Goal: Information Seeking & Learning: Find specific fact

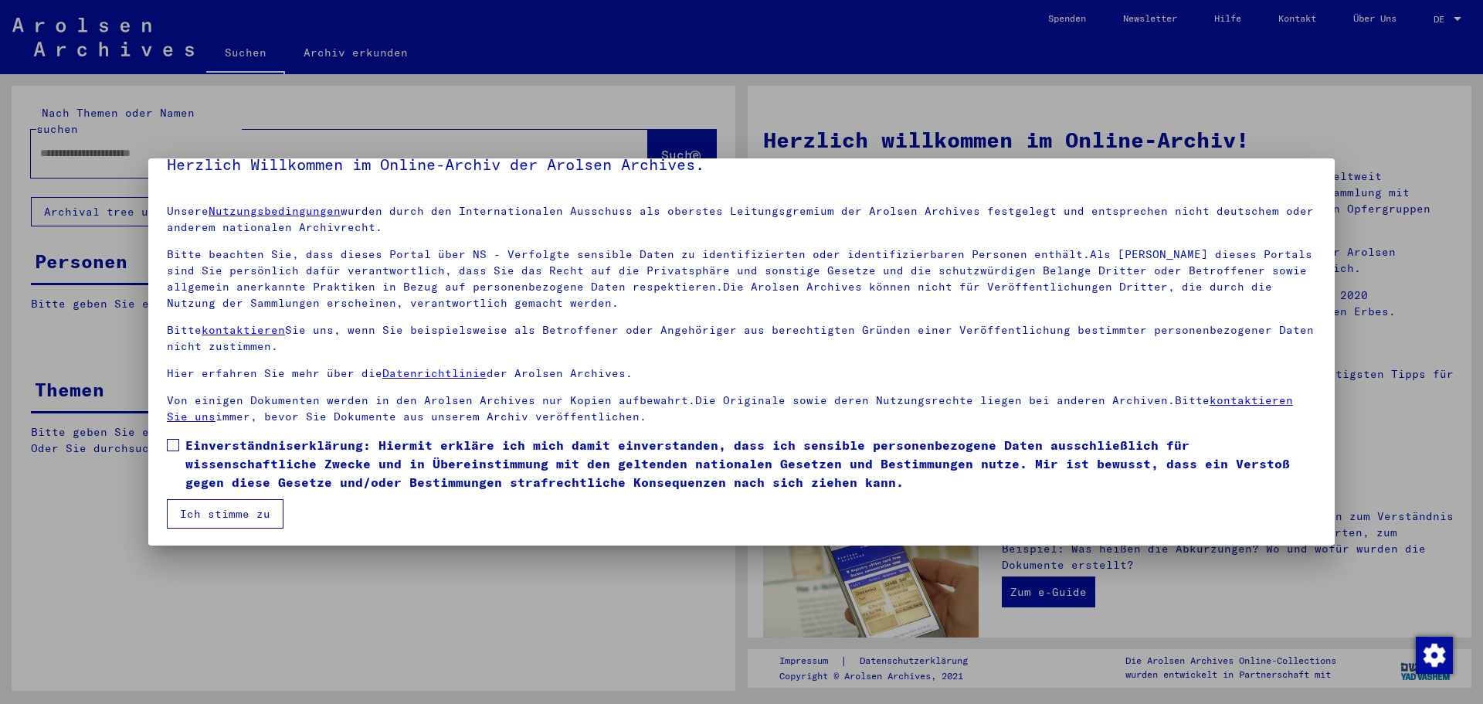
scroll to position [26, 0]
click at [172, 445] on span at bounding box center [173, 443] width 12 height 12
click at [199, 514] on button "Ich stimme zu" at bounding box center [225, 511] width 117 height 29
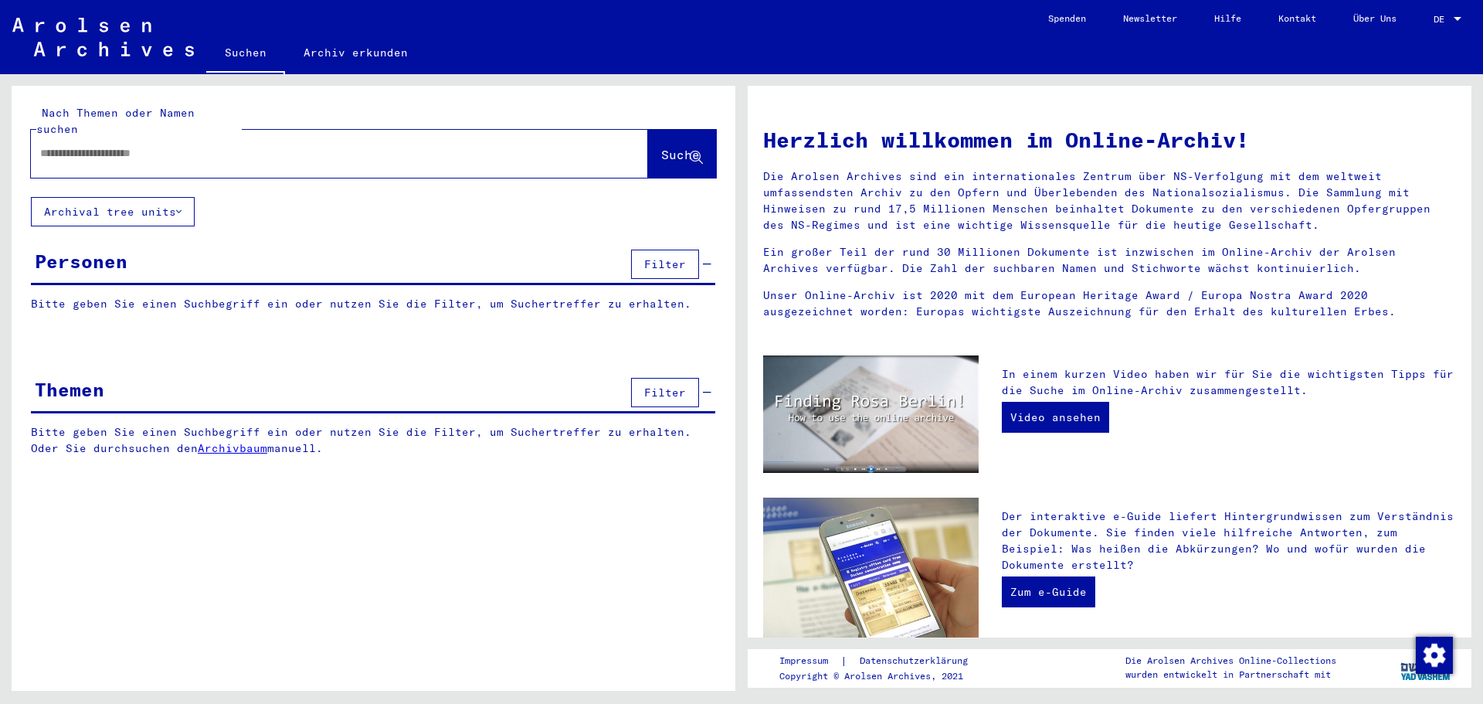
click at [193, 145] on input "text" at bounding box center [321, 153] width 562 height 16
click at [124, 148] on div at bounding box center [316, 153] width 571 height 35
click at [123, 145] on input "text" at bounding box center [321, 153] width 562 height 16
type input "**********"
click at [673, 147] on span "Suche" at bounding box center [680, 154] width 39 height 15
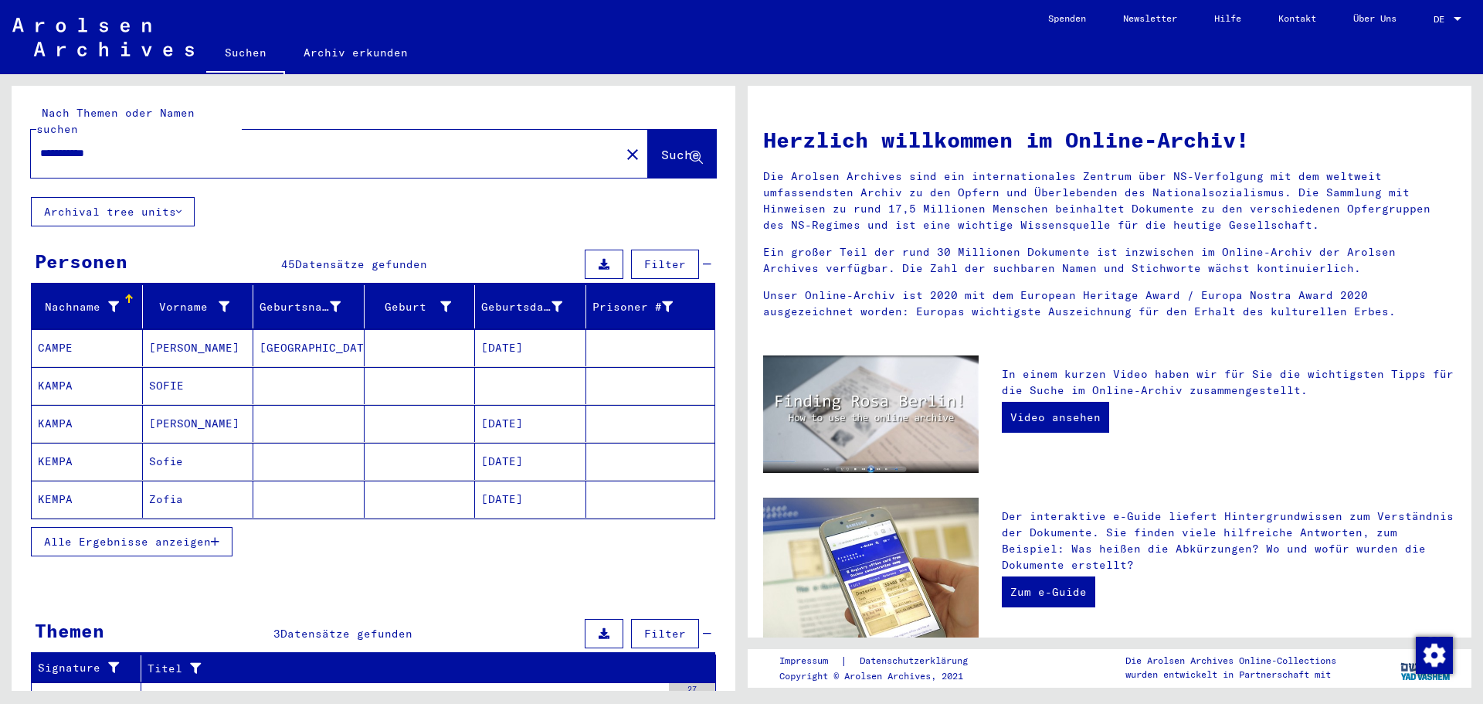
click at [172, 482] on mat-cell "Zofia" at bounding box center [198, 498] width 111 height 37
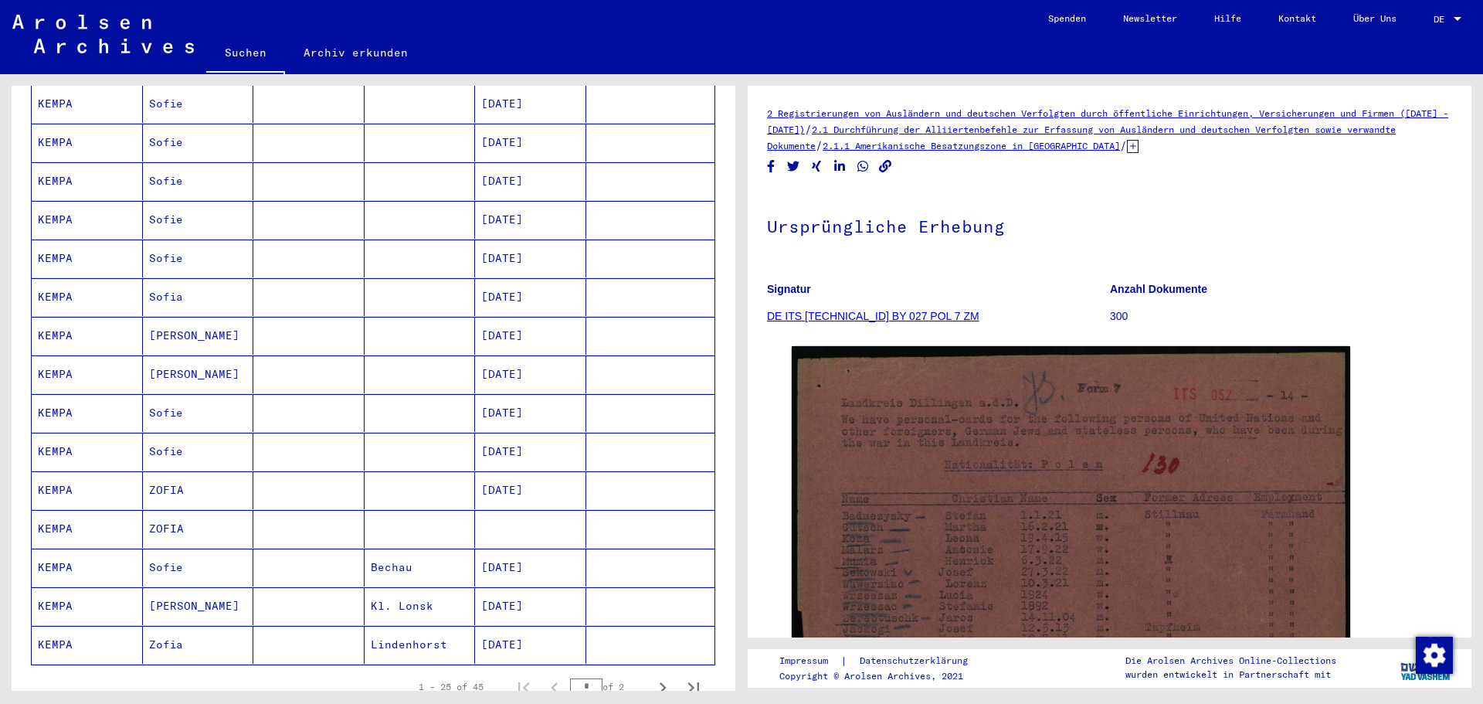
scroll to position [695, 0]
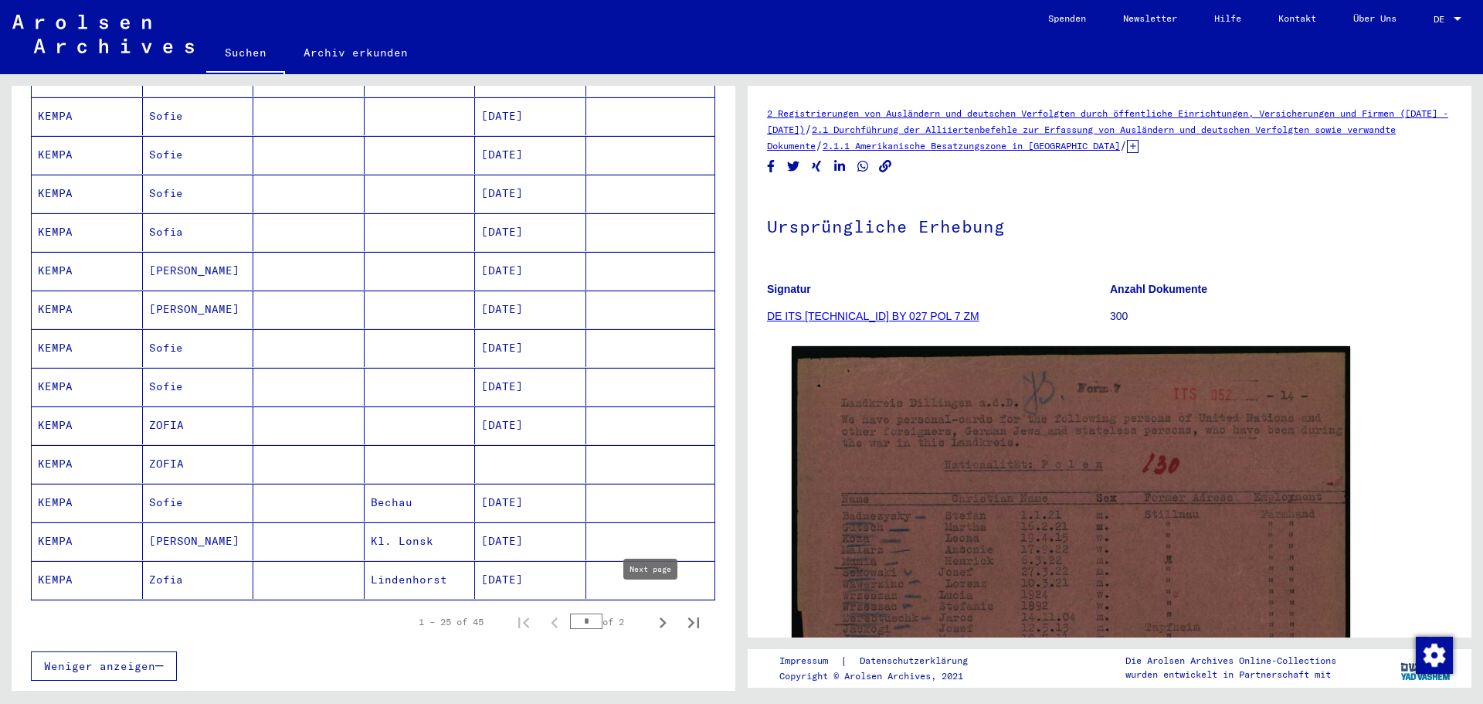
click at [655, 612] on icon "Next page" at bounding box center [663, 623] width 22 height 22
type input "*"
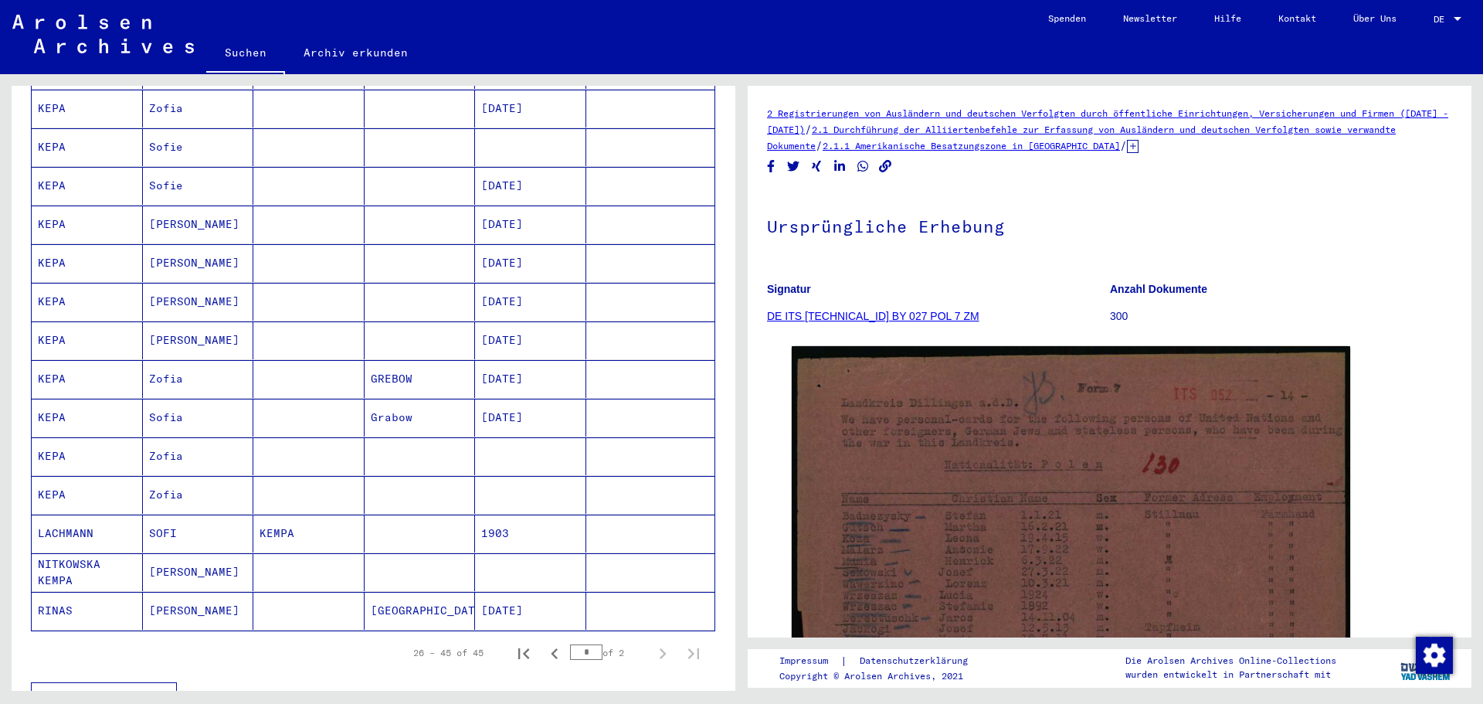
scroll to position [463, 0]
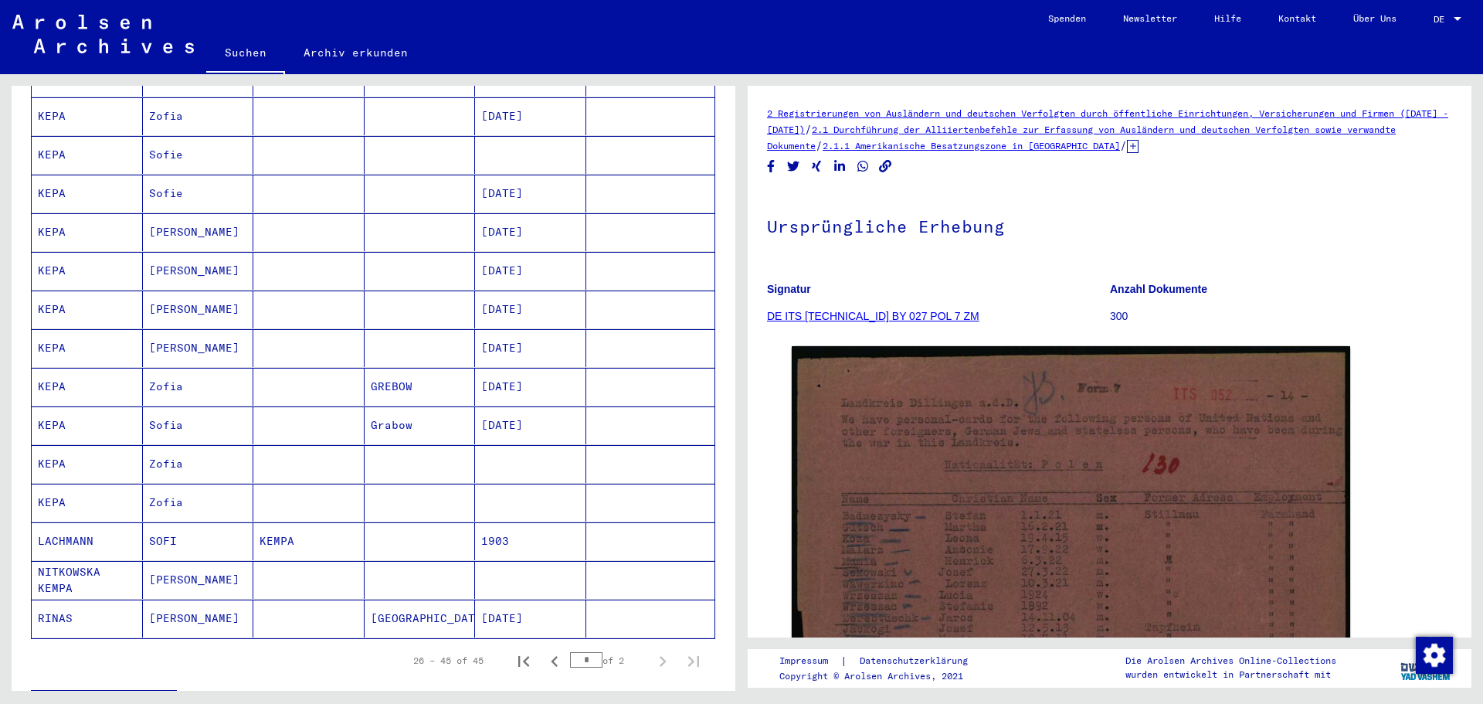
click at [494, 368] on mat-cell "[DATE]" at bounding box center [530, 387] width 111 height 38
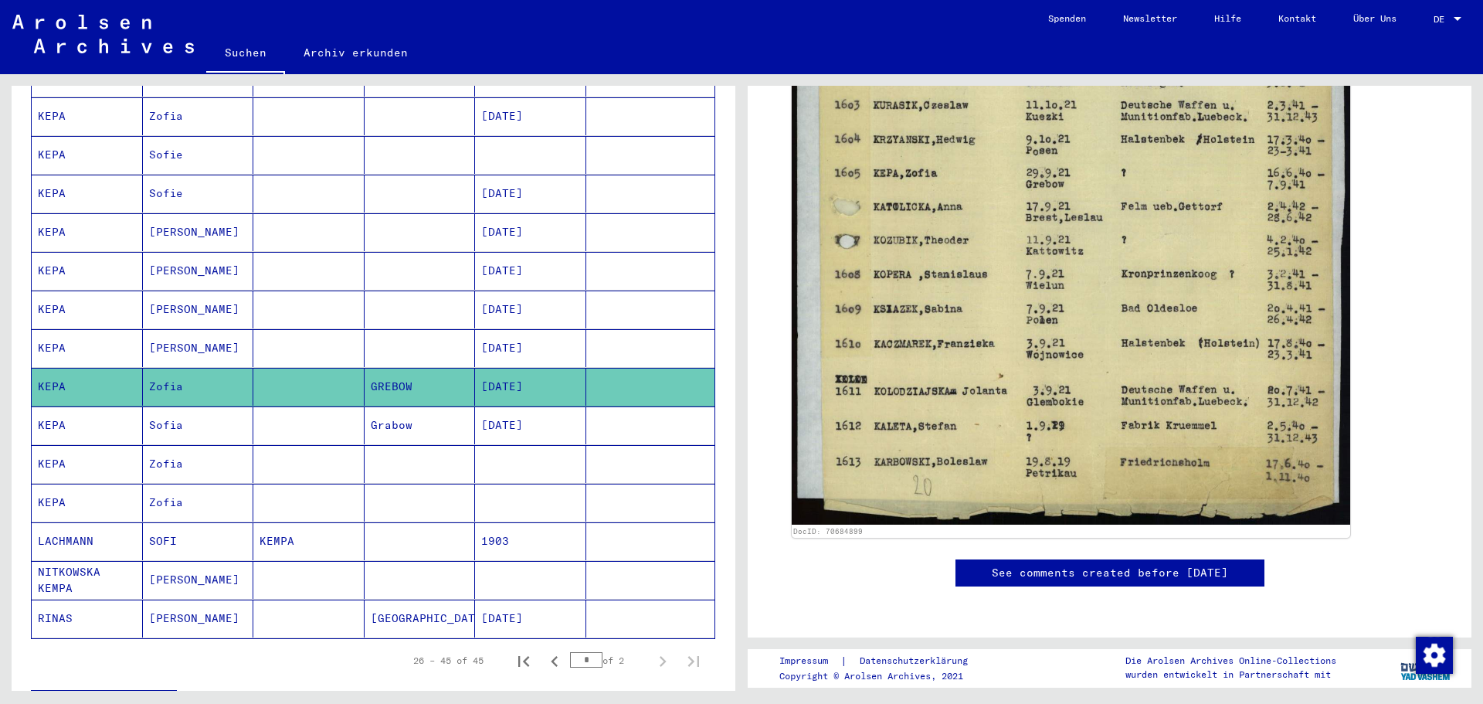
scroll to position [772, 0]
click at [189, 413] on mat-cell "Sofia" at bounding box center [198, 425] width 111 height 38
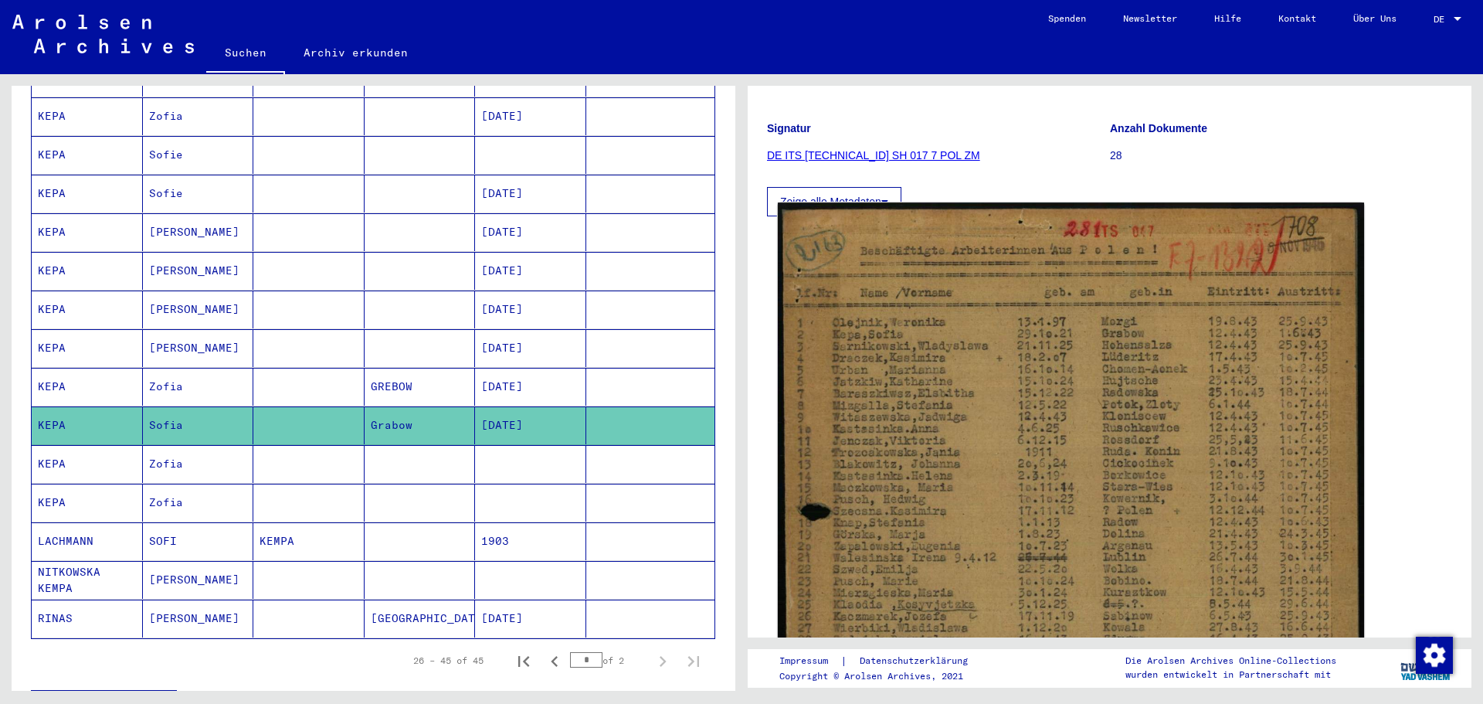
scroll to position [154, 0]
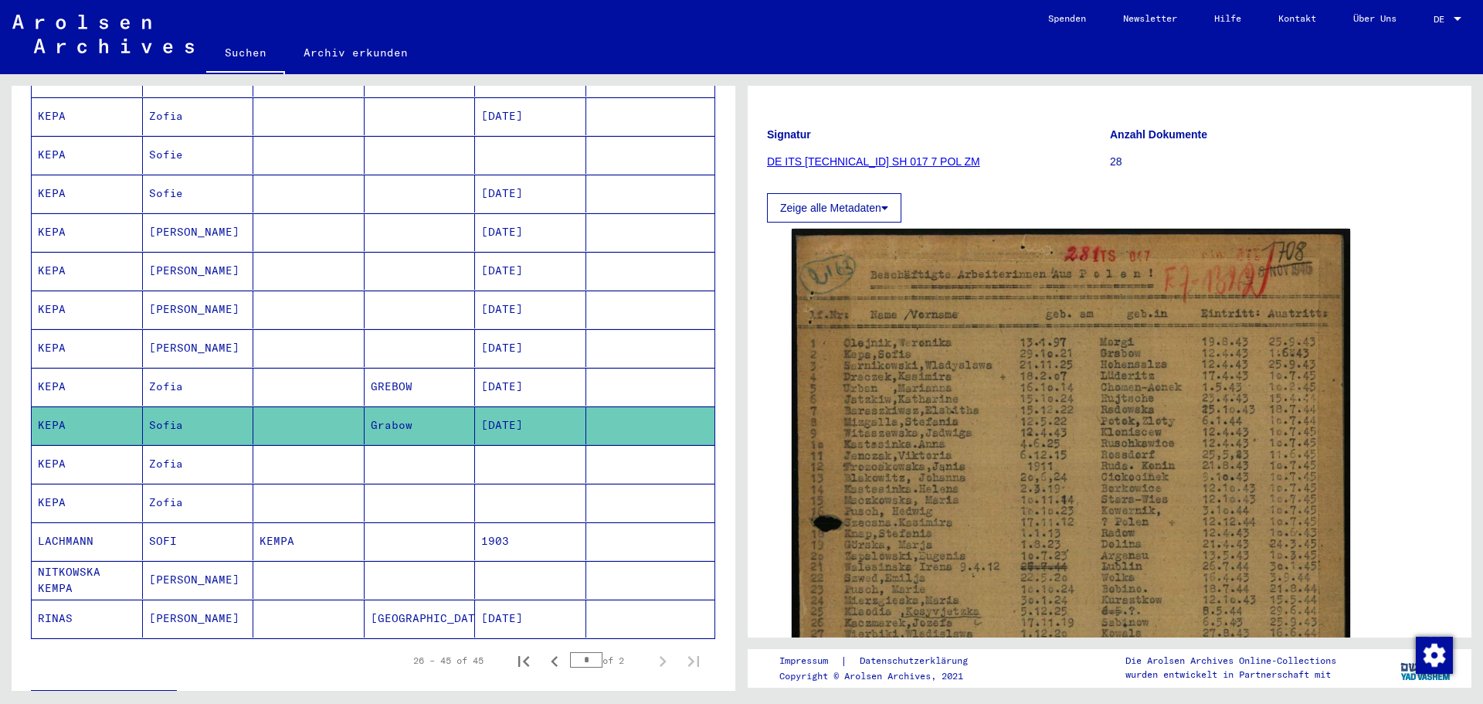
click at [206, 457] on mat-cell "Zofia" at bounding box center [198, 464] width 111 height 38
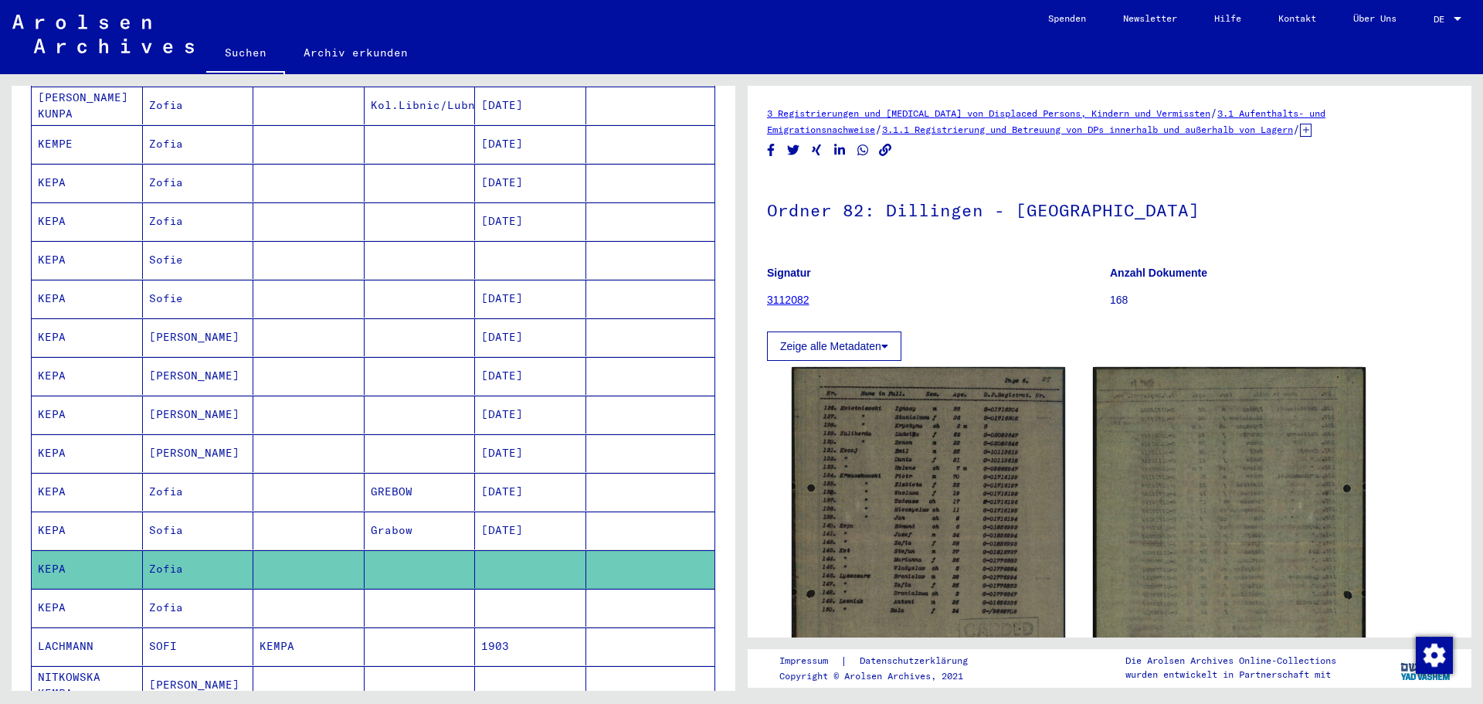
scroll to position [309, 0]
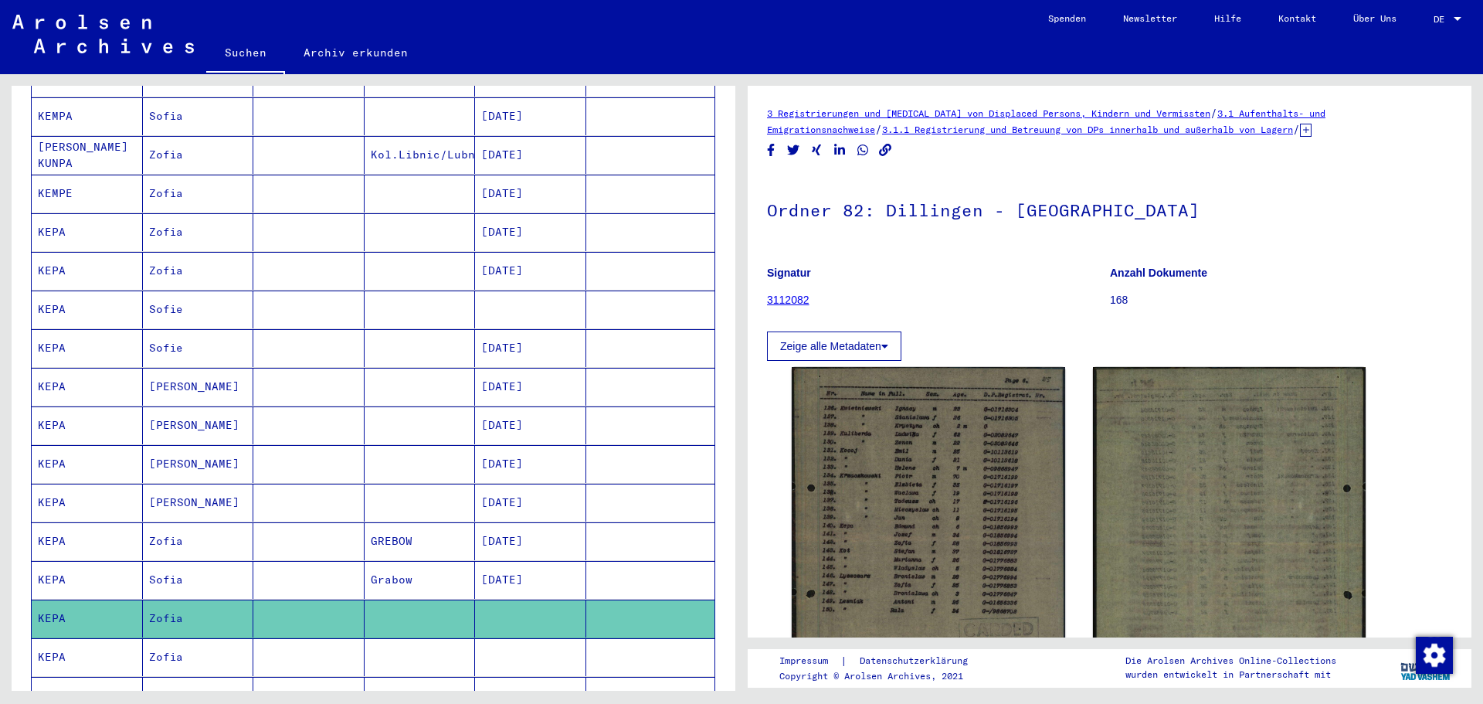
click at [491, 216] on mat-cell "[DATE]" at bounding box center [530, 232] width 111 height 38
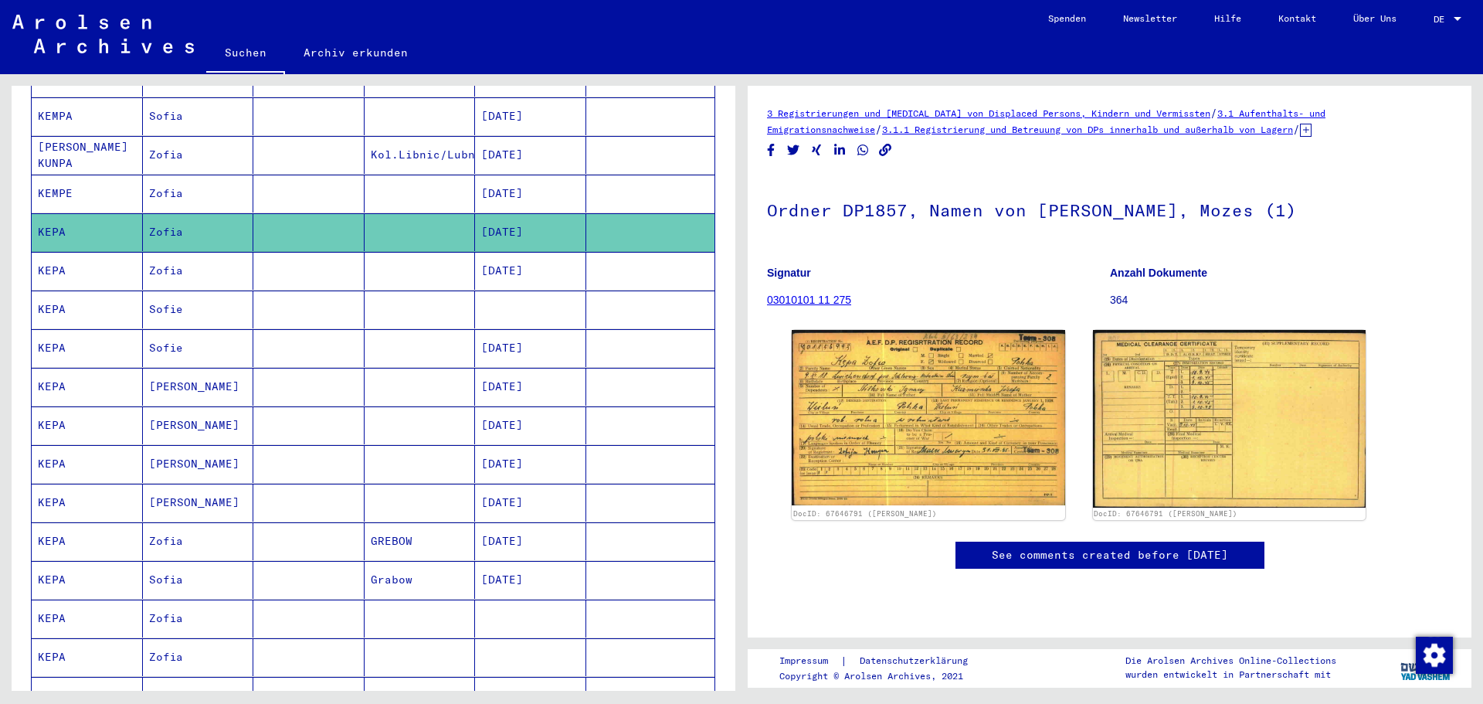
click at [782, 387] on div "DocID: 67646791 ([PERSON_NAME]) DocID: 67646791 ([PERSON_NAME])" at bounding box center [1109, 425] width 685 height 202
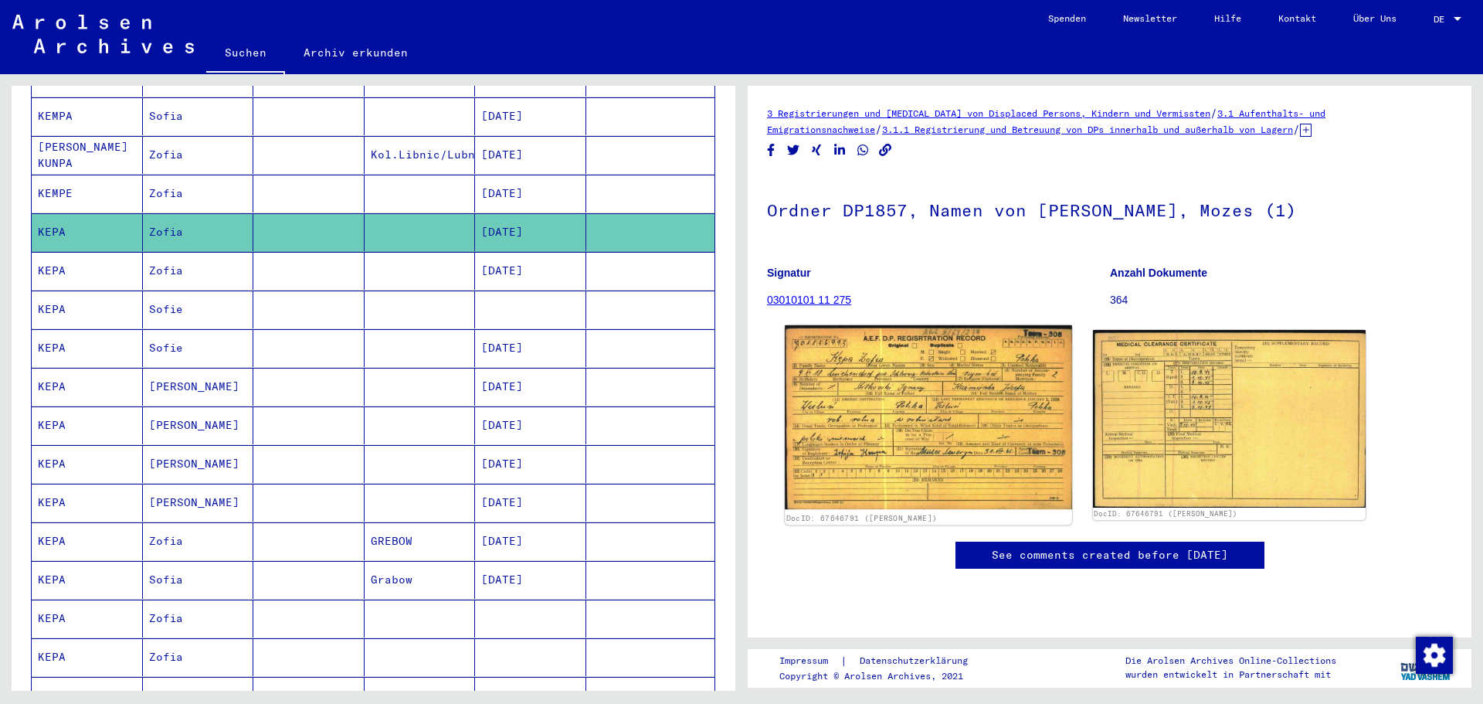
click at [1007, 422] on img at bounding box center [928, 417] width 287 height 184
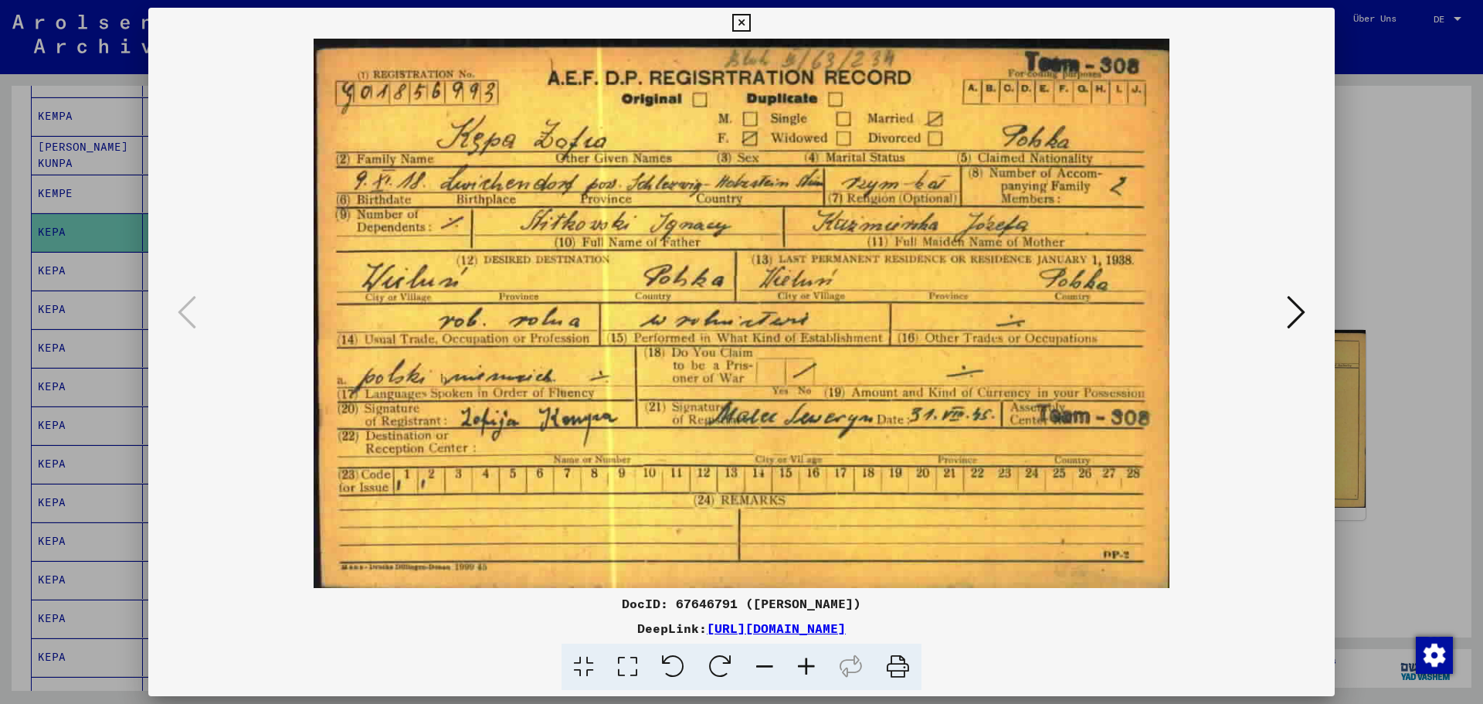
click at [743, 22] on icon at bounding box center [741, 23] width 18 height 19
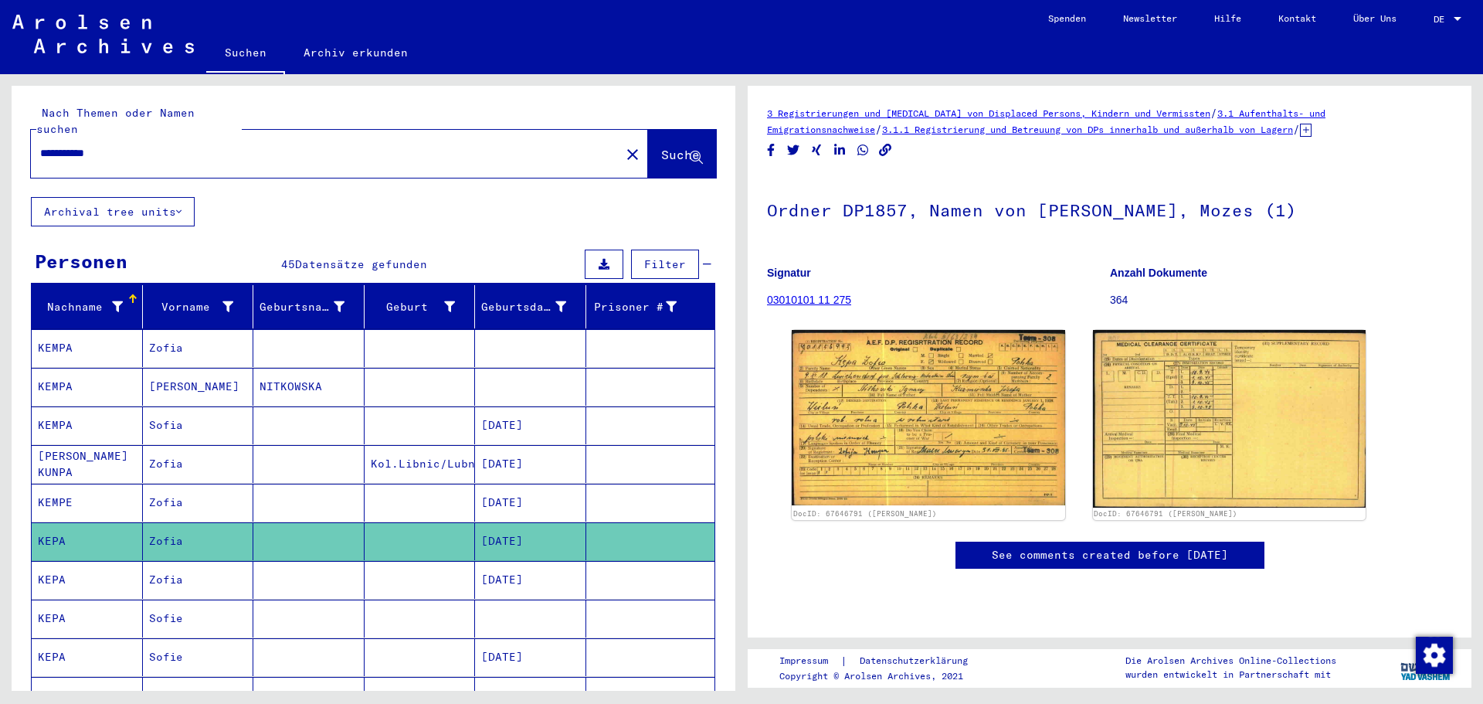
click at [200, 145] on input "**********" at bounding box center [325, 153] width 571 height 16
type input "*"
type input "*******"
click at [648, 130] on button "Suche" at bounding box center [682, 154] width 68 height 48
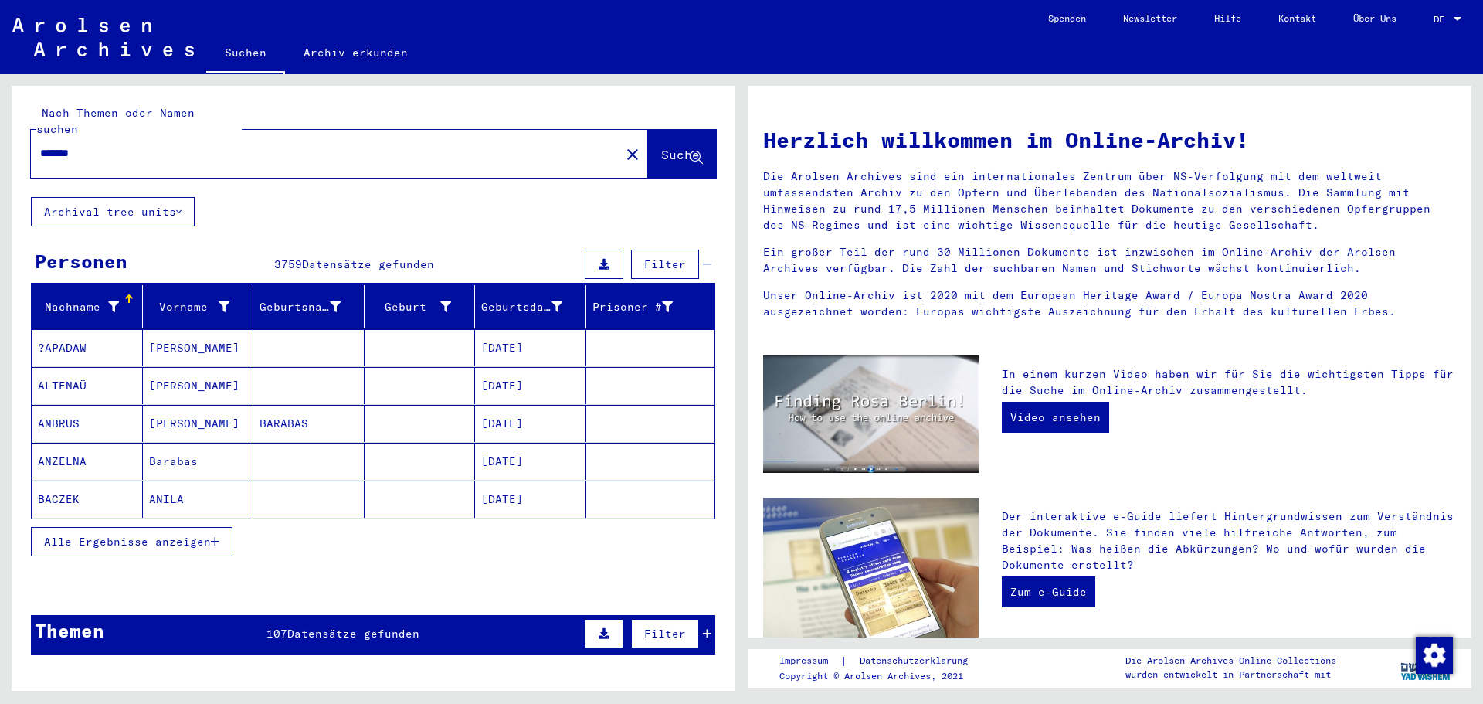
click at [279, 408] on mat-cell "BARABAS" at bounding box center [308, 423] width 111 height 37
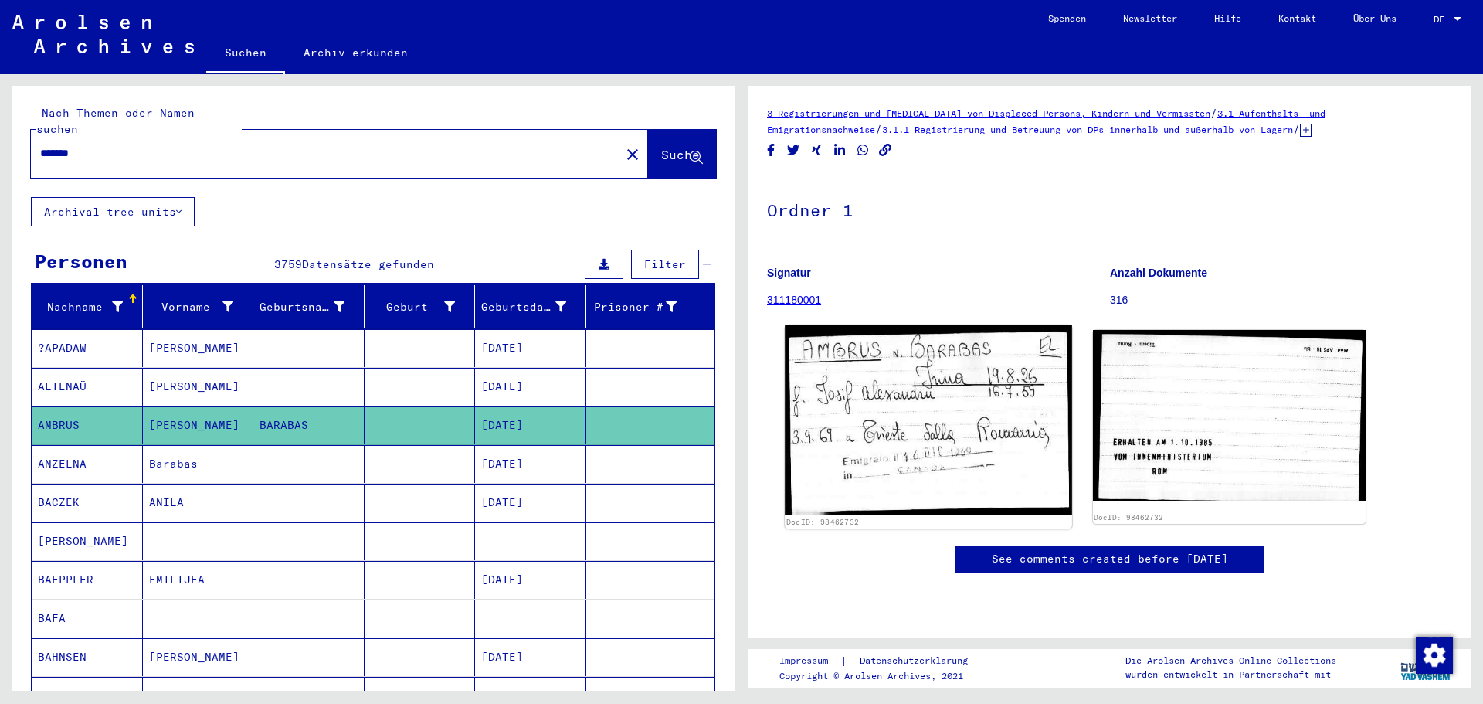
click at [901, 406] on img at bounding box center [928, 420] width 287 height 190
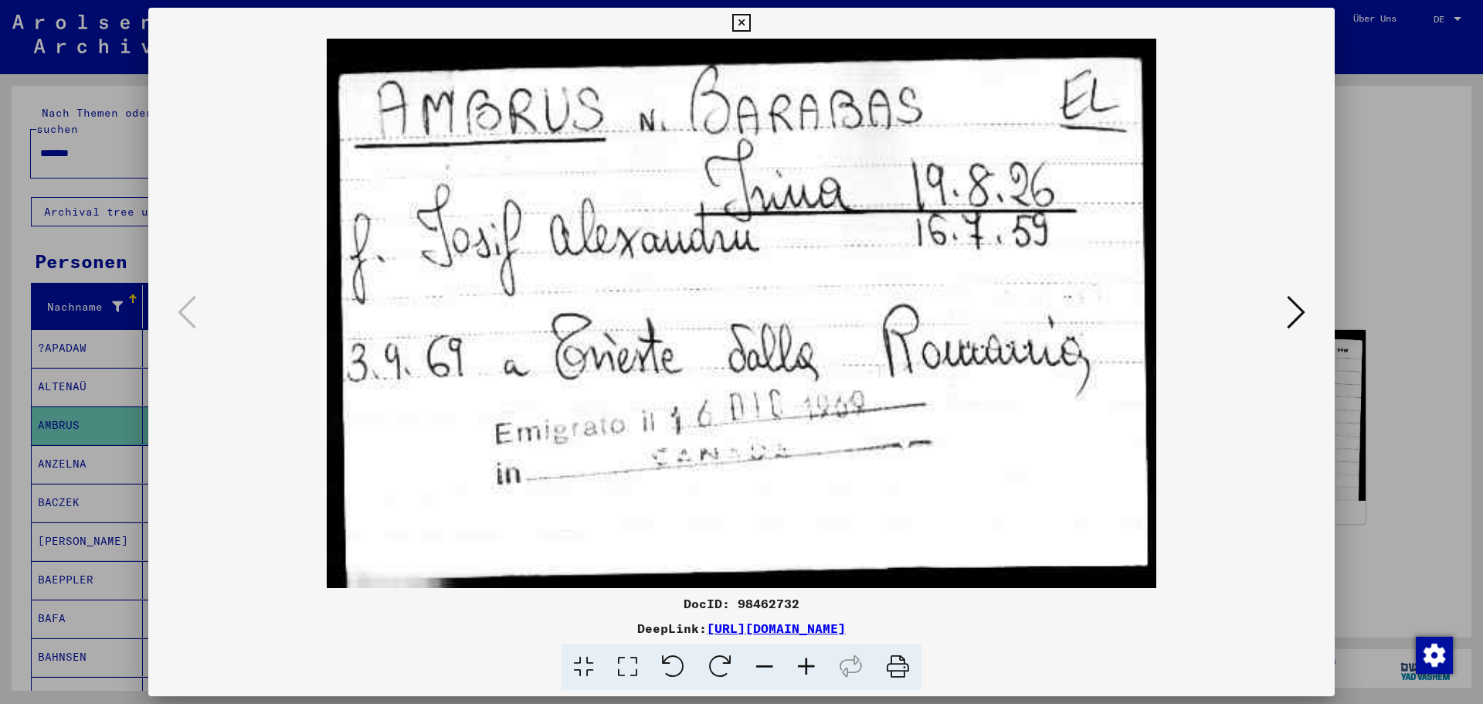
click at [813, 268] on img at bounding box center [741, 313] width 1081 height 549
click at [1299, 316] on icon at bounding box center [1296, 312] width 19 height 37
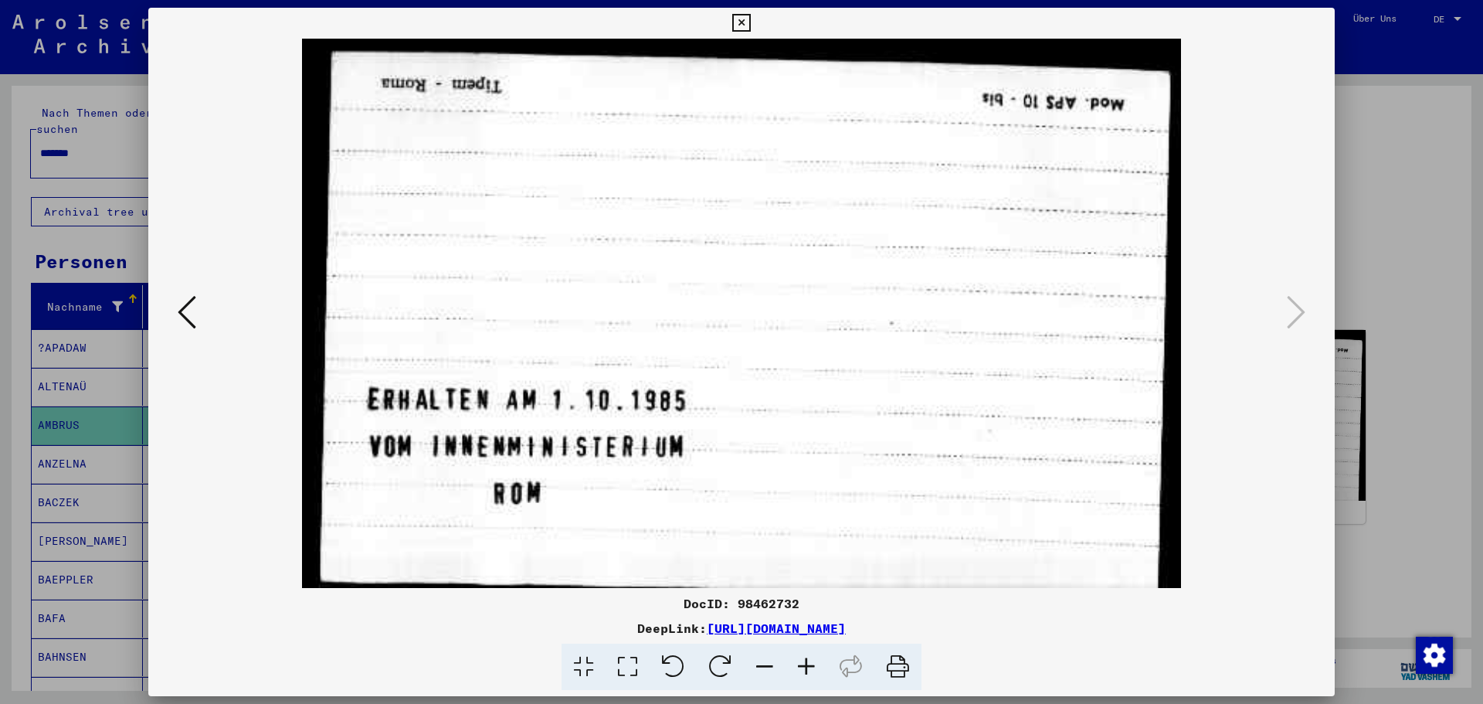
click at [192, 304] on icon at bounding box center [187, 312] width 19 height 37
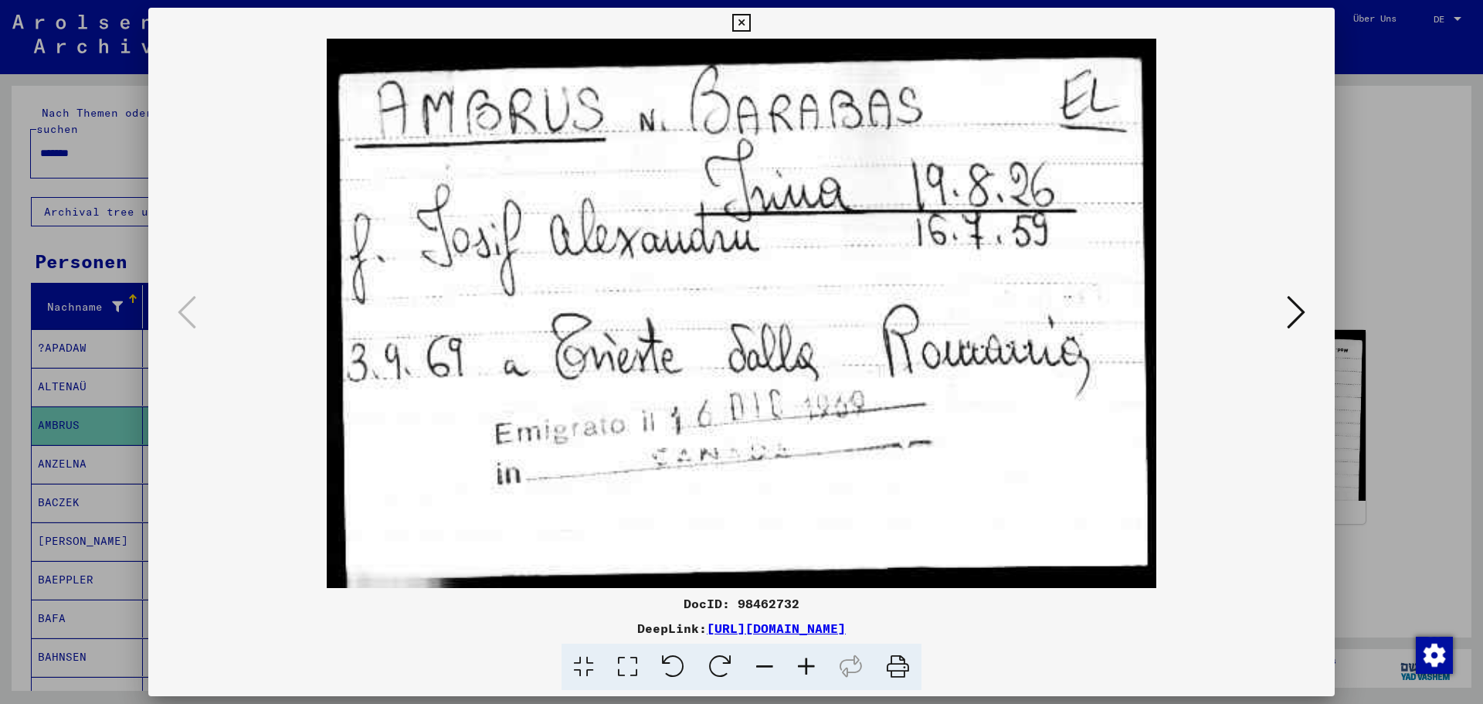
click at [737, 24] on icon at bounding box center [741, 23] width 18 height 19
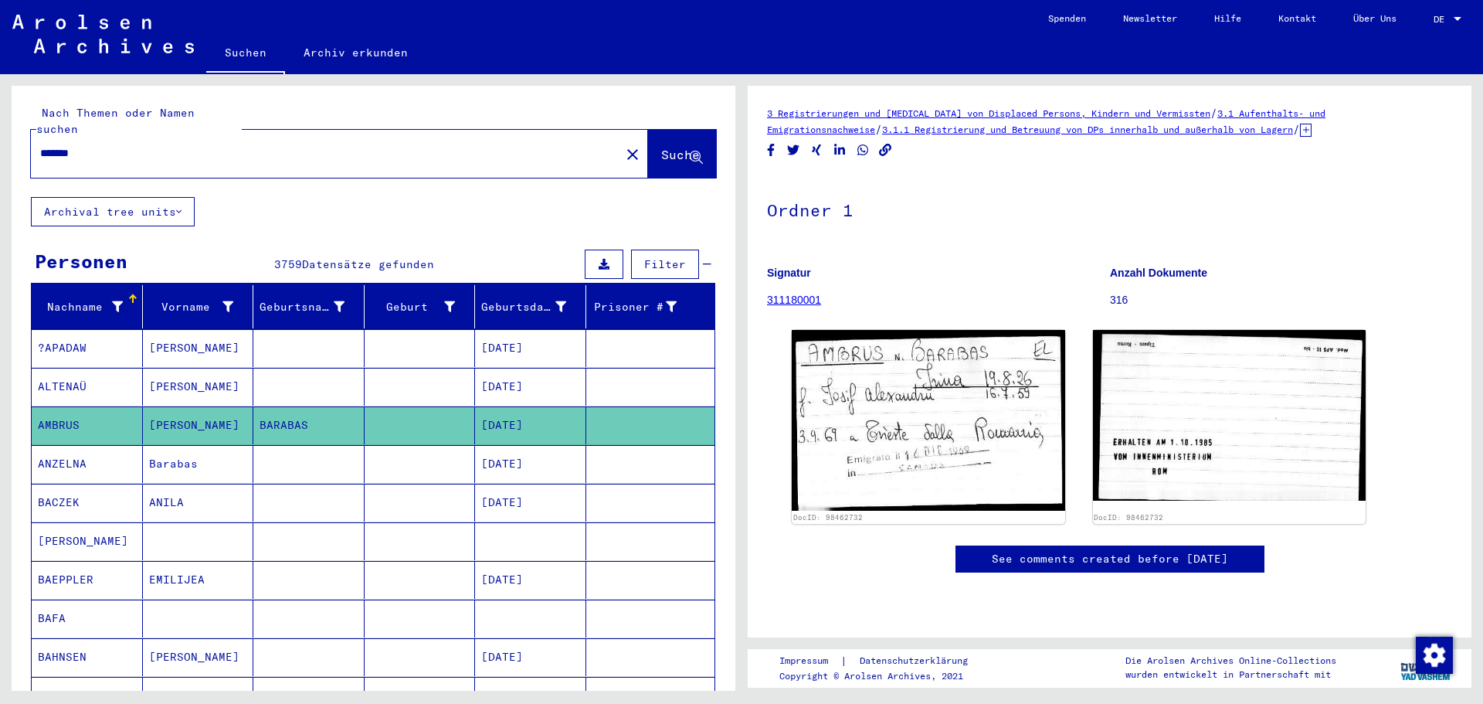
click at [185, 368] on mat-cell "[PERSON_NAME]" at bounding box center [198, 387] width 111 height 38
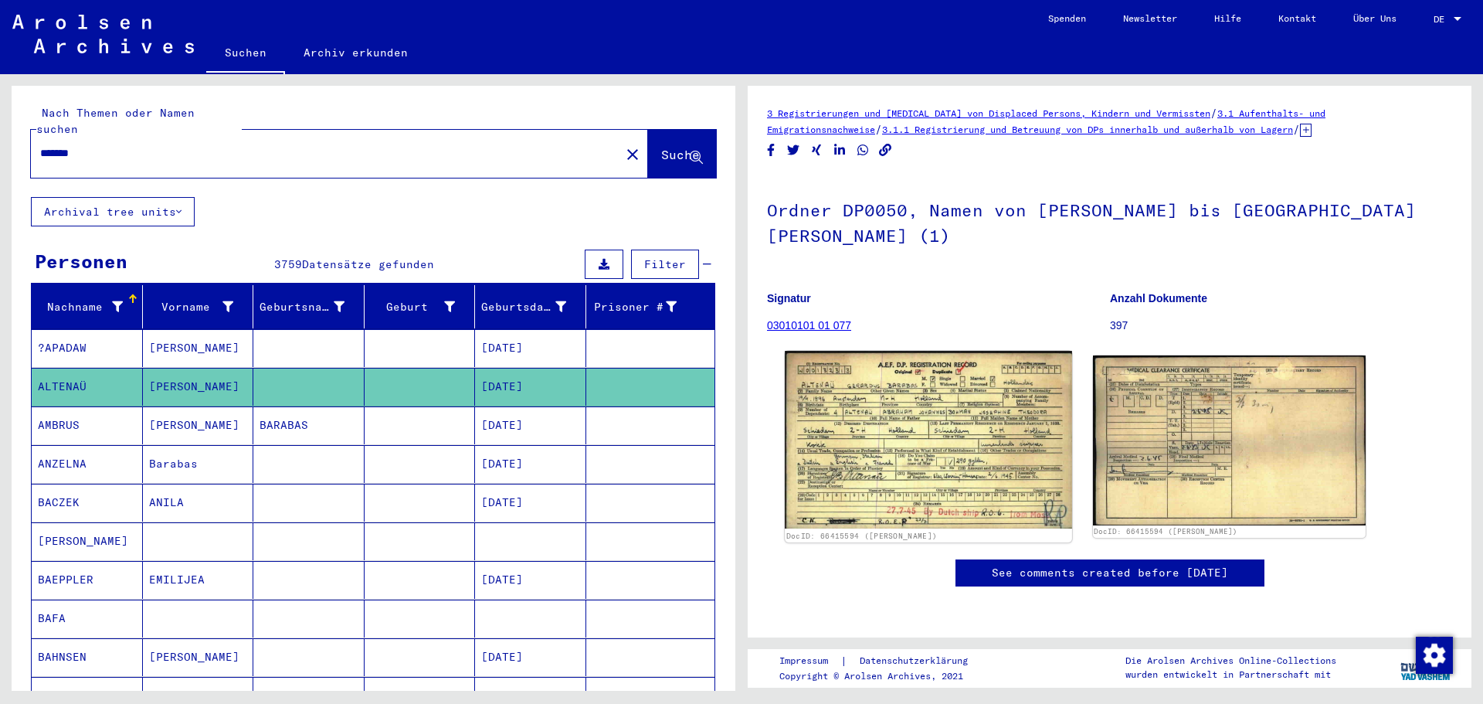
click at [892, 426] on img at bounding box center [928, 440] width 287 height 178
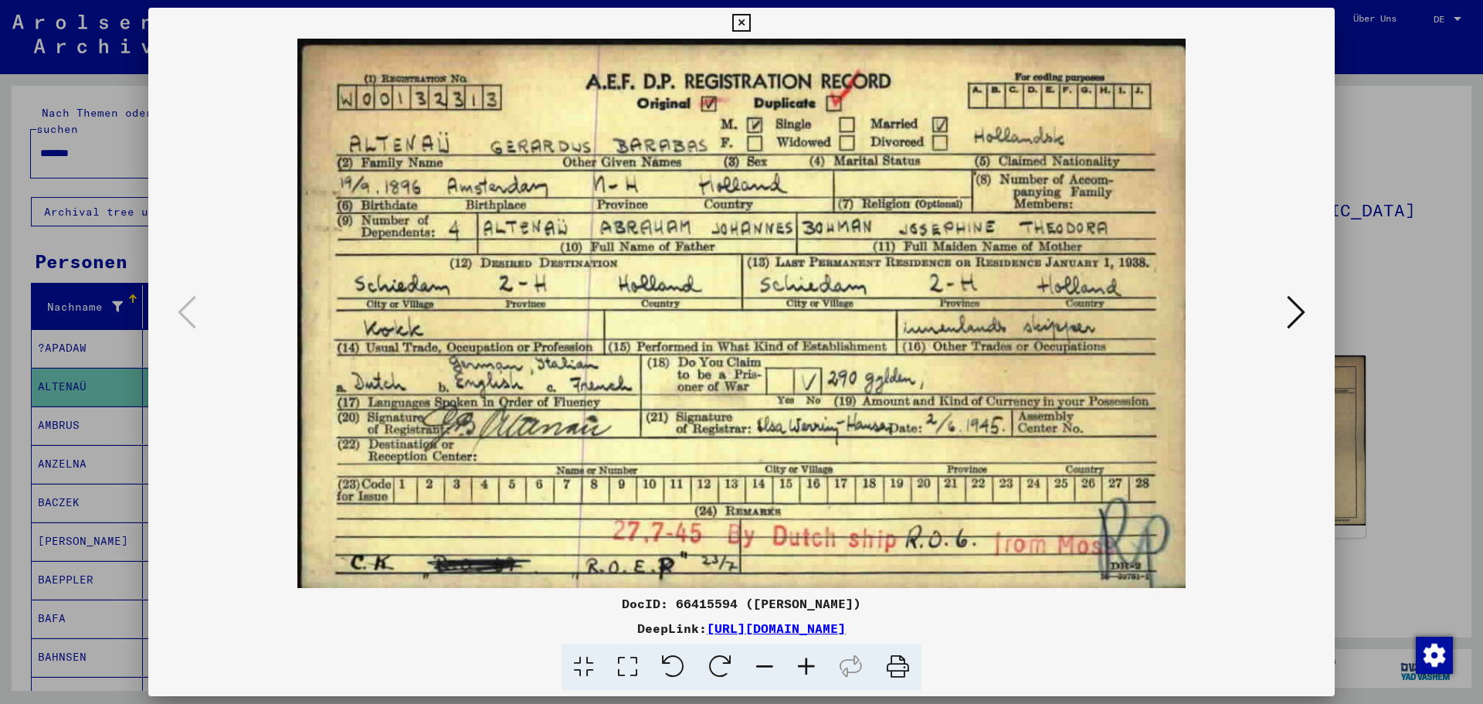
click at [750, 22] on icon at bounding box center [741, 23] width 18 height 19
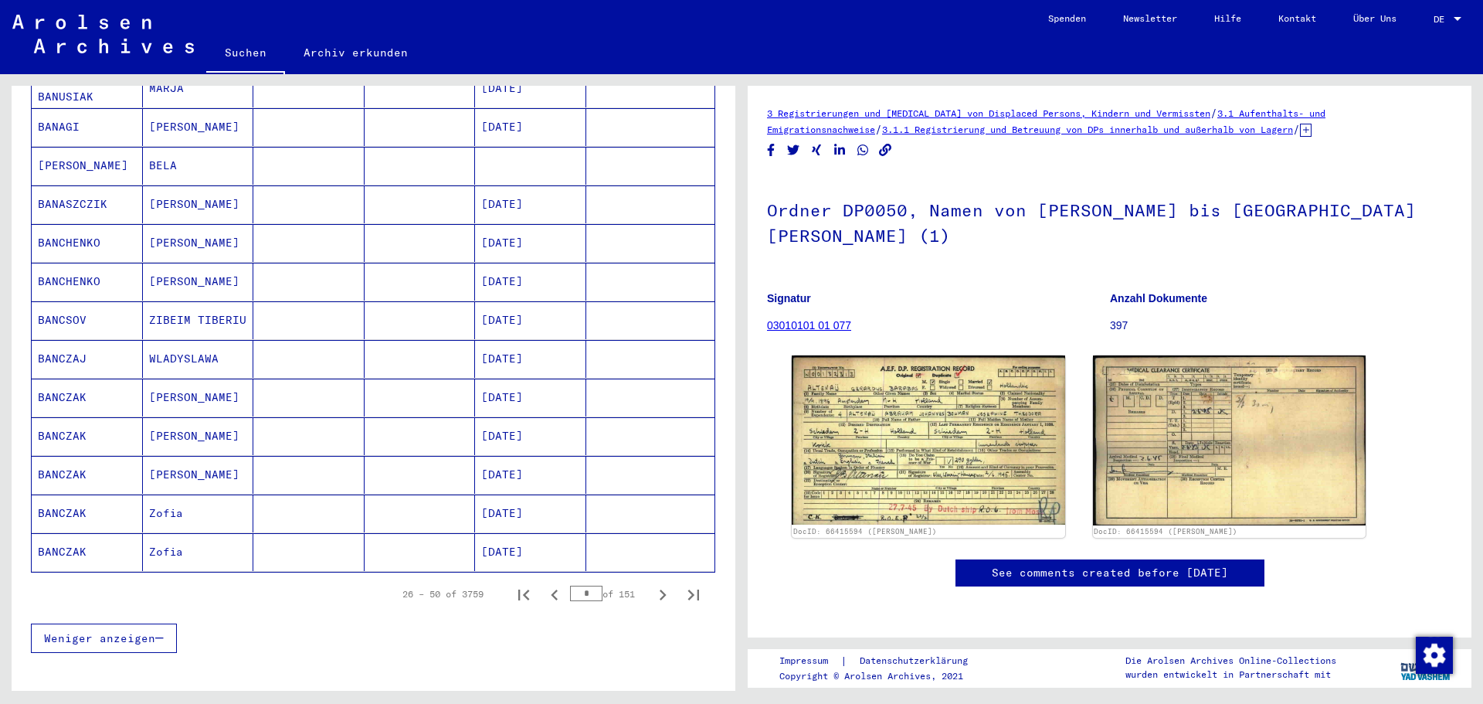
scroll to position [772, 0]
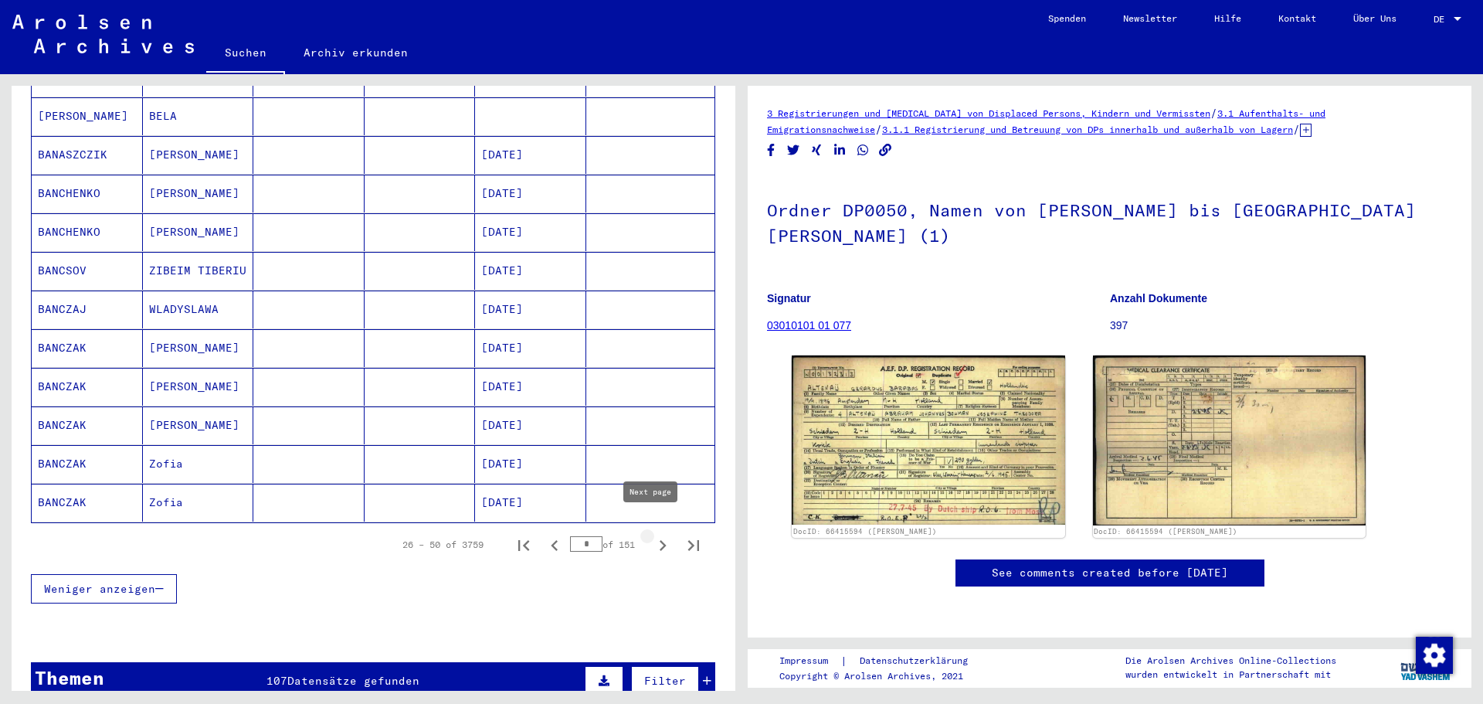
click at [654, 535] on icon "Next page" at bounding box center [663, 546] width 22 height 22
type input "*"
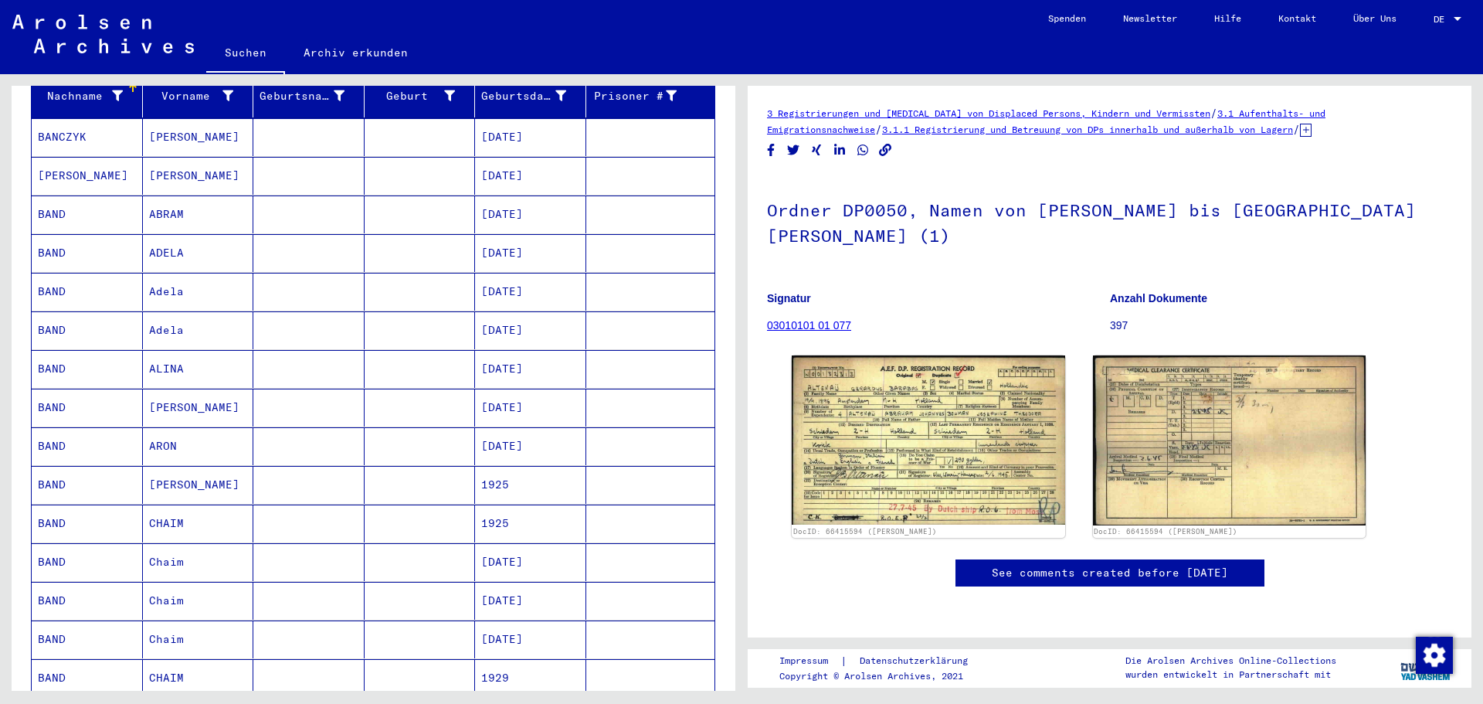
scroll to position [0, 0]
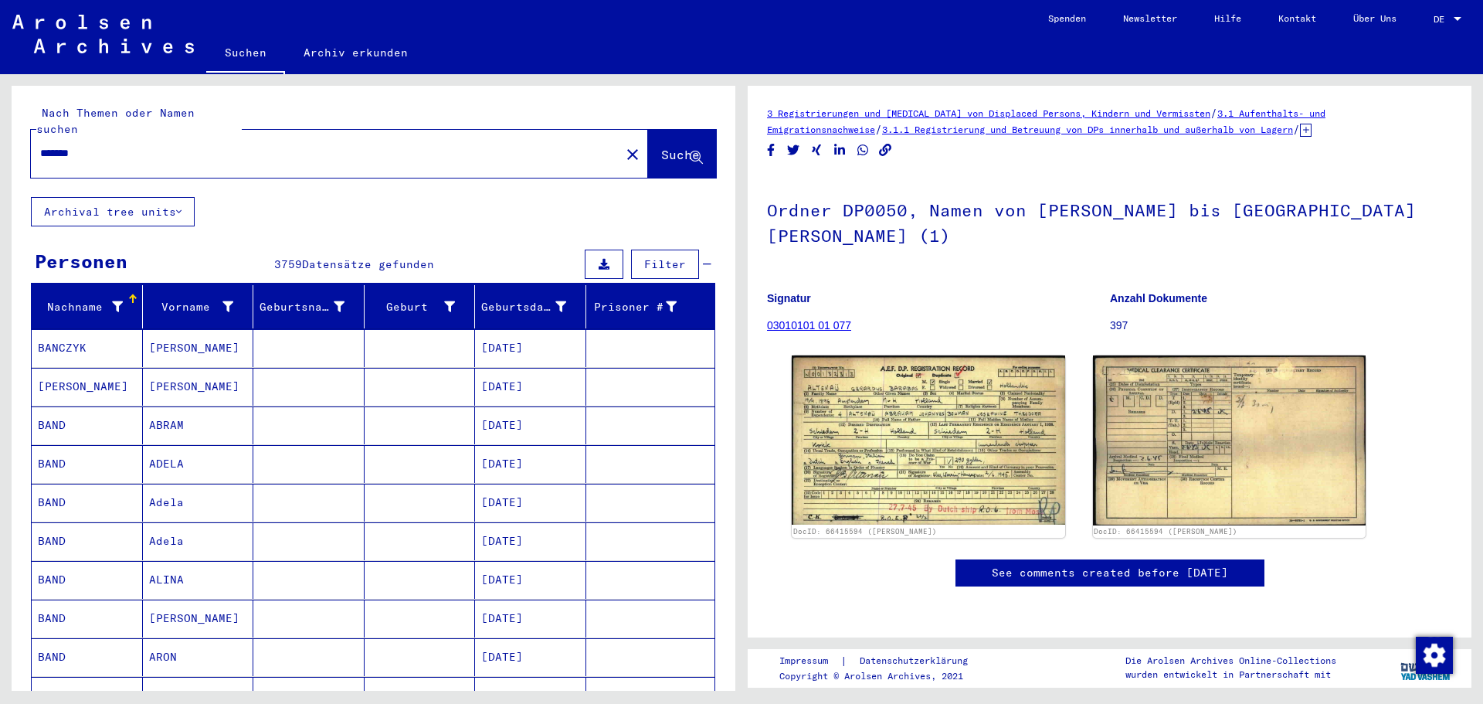
click at [201, 145] on input "*******" at bounding box center [325, 153] width 571 height 16
type input "**********"
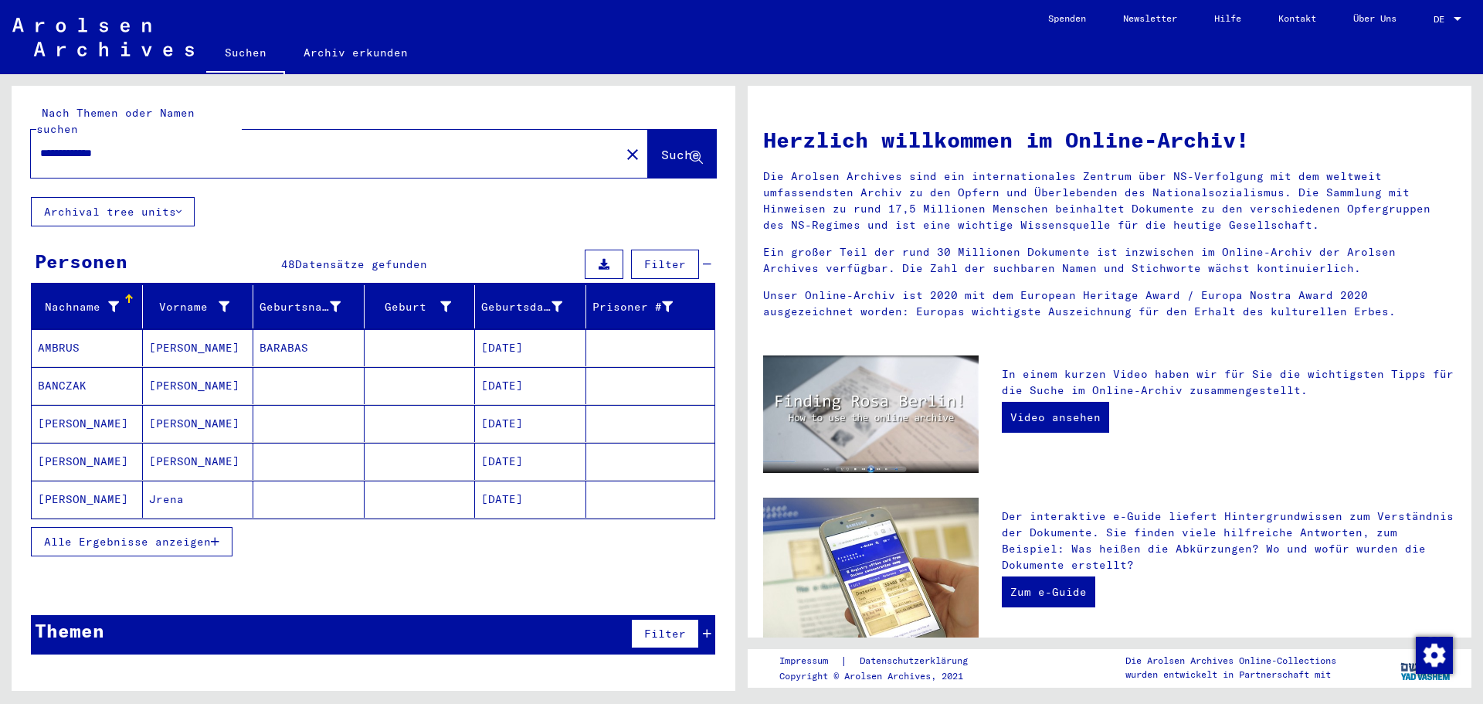
click at [192, 329] on mat-cell "[PERSON_NAME]" at bounding box center [198, 347] width 111 height 37
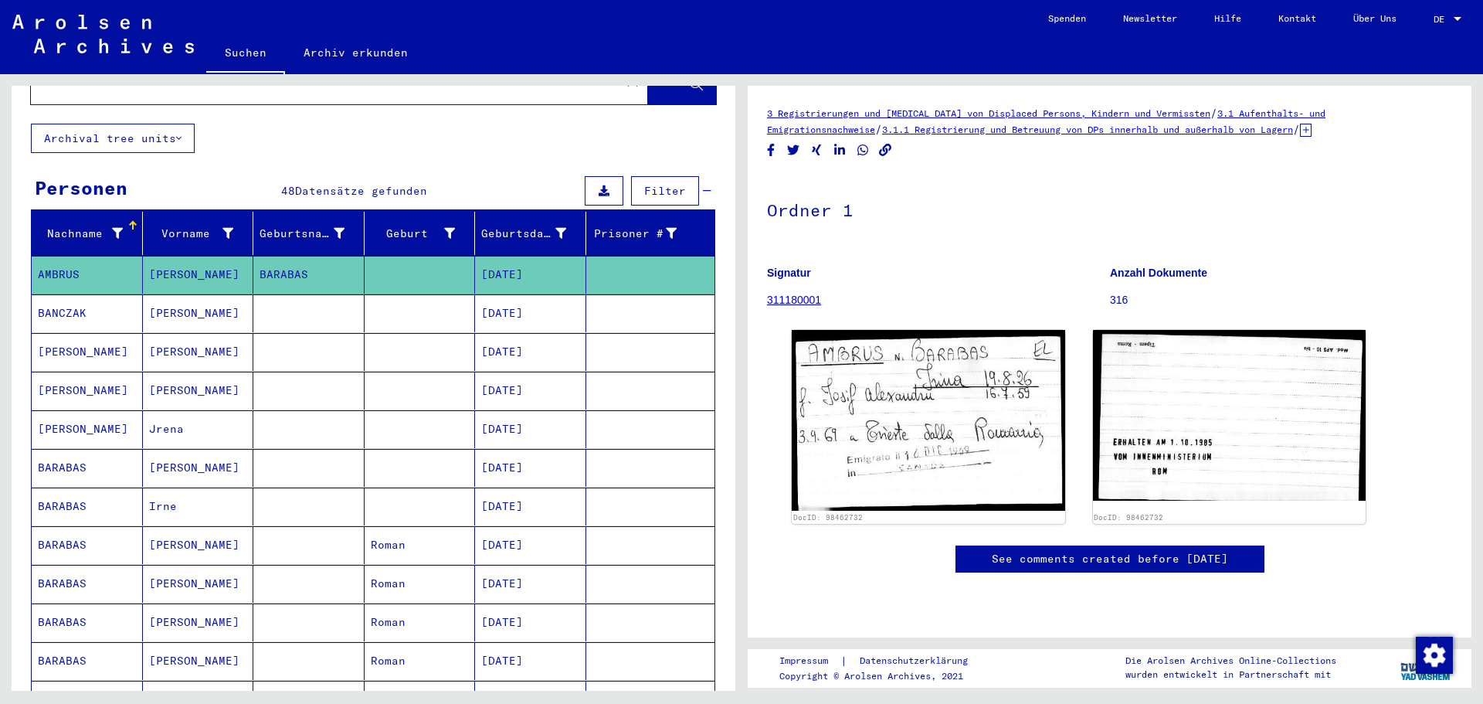
scroll to position [77, 0]
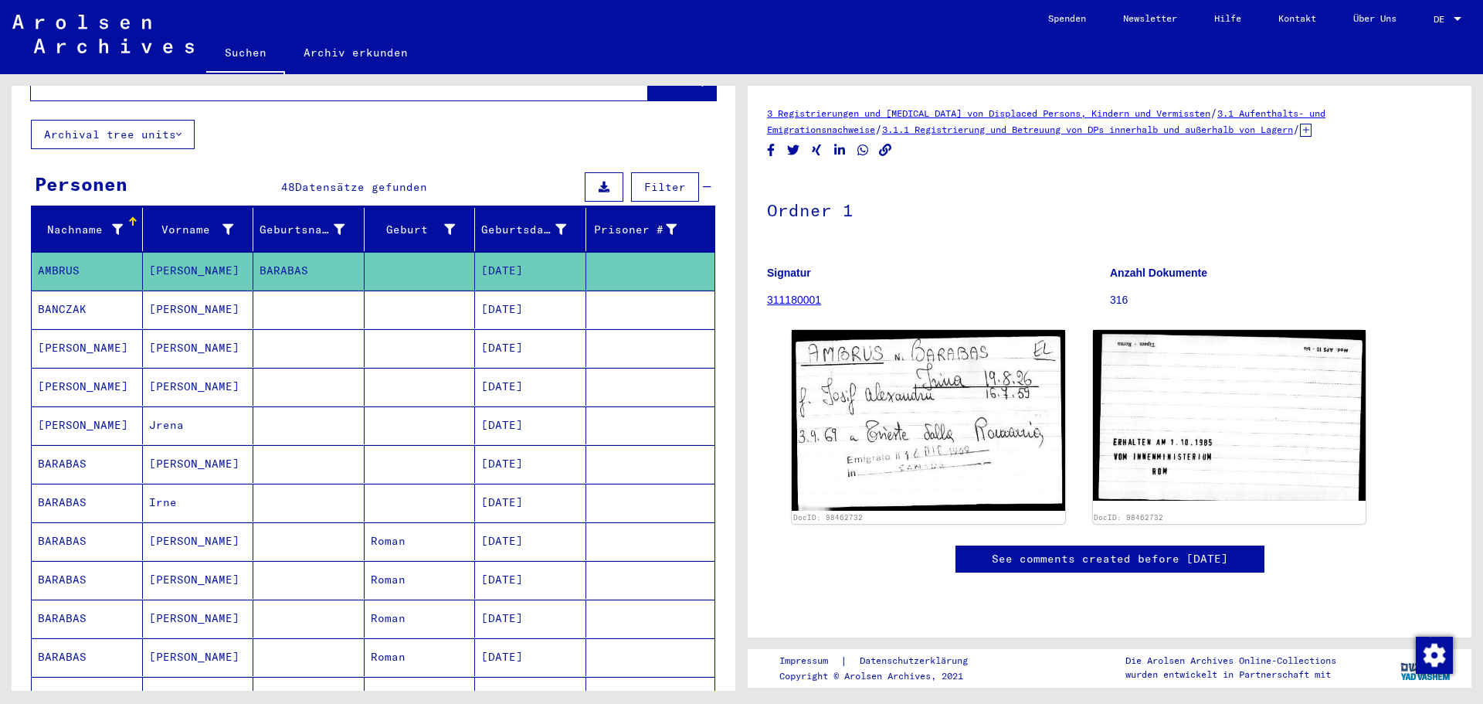
click at [492, 446] on mat-cell "[DATE]" at bounding box center [530, 464] width 111 height 38
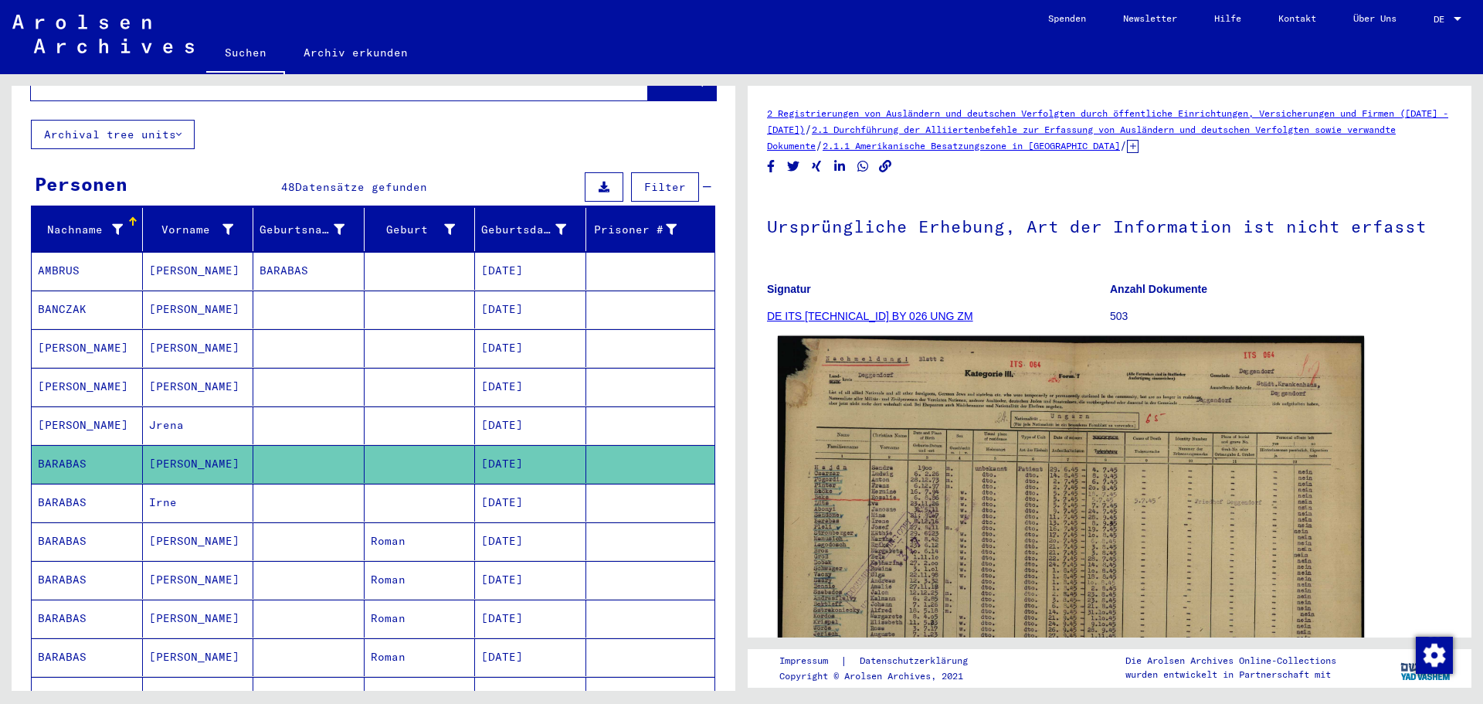
click at [978, 528] on img at bounding box center [1071, 546] width 586 height 421
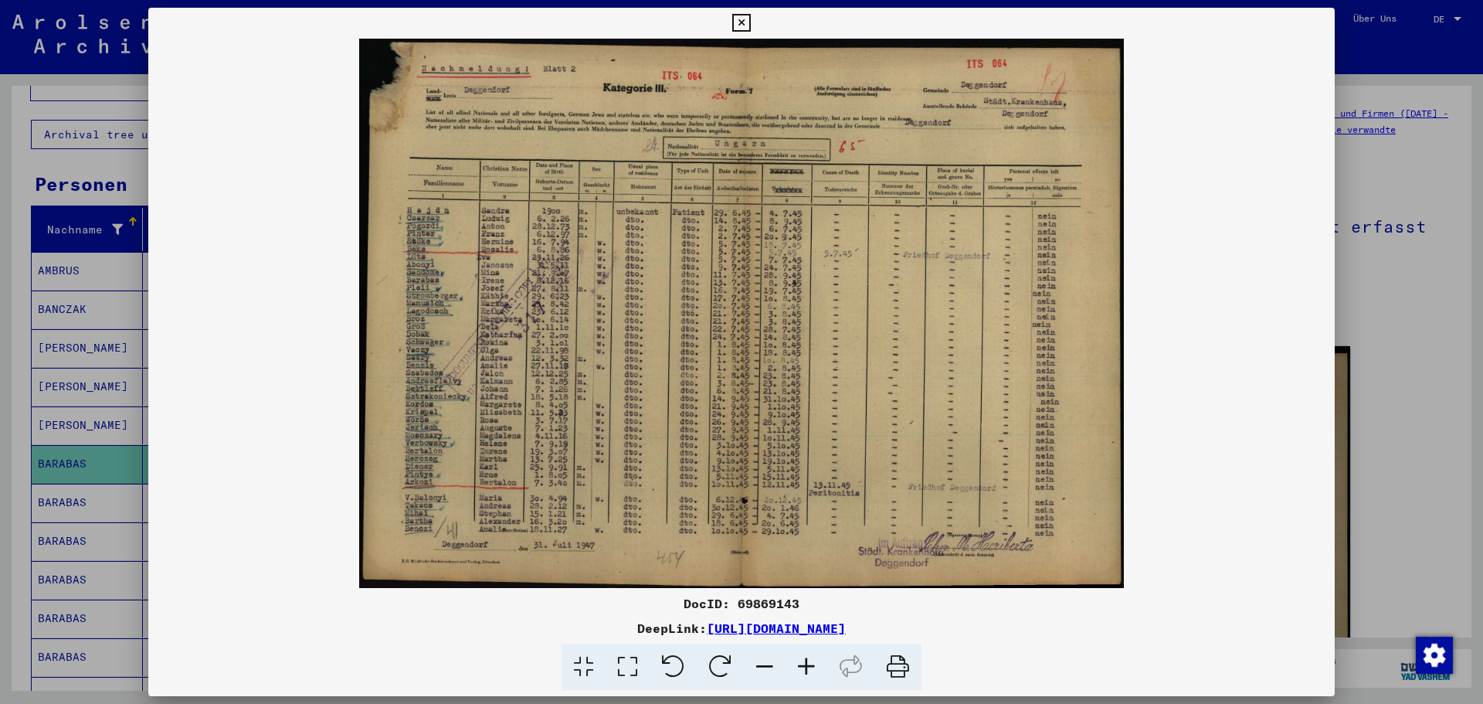
click at [743, 17] on icon at bounding box center [741, 23] width 18 height 19
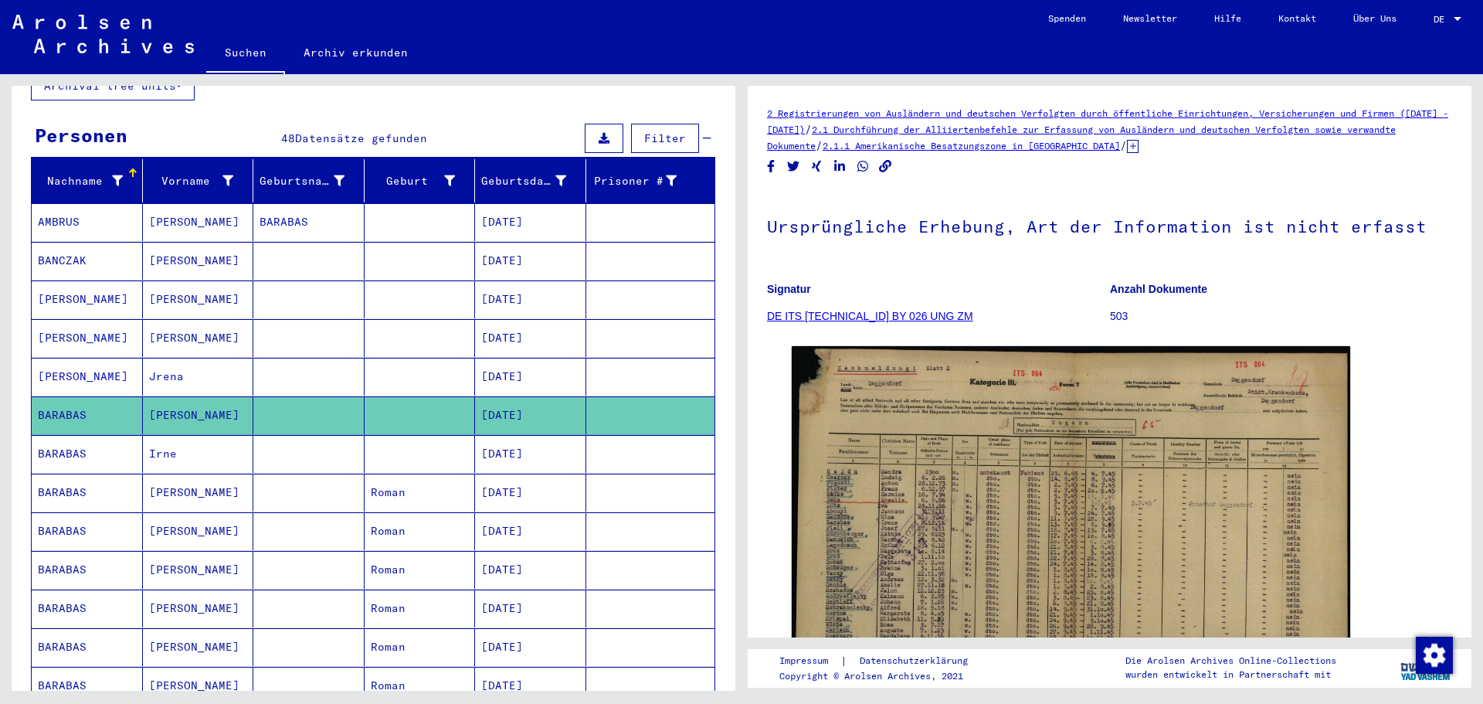
scroll to position [77, 0]
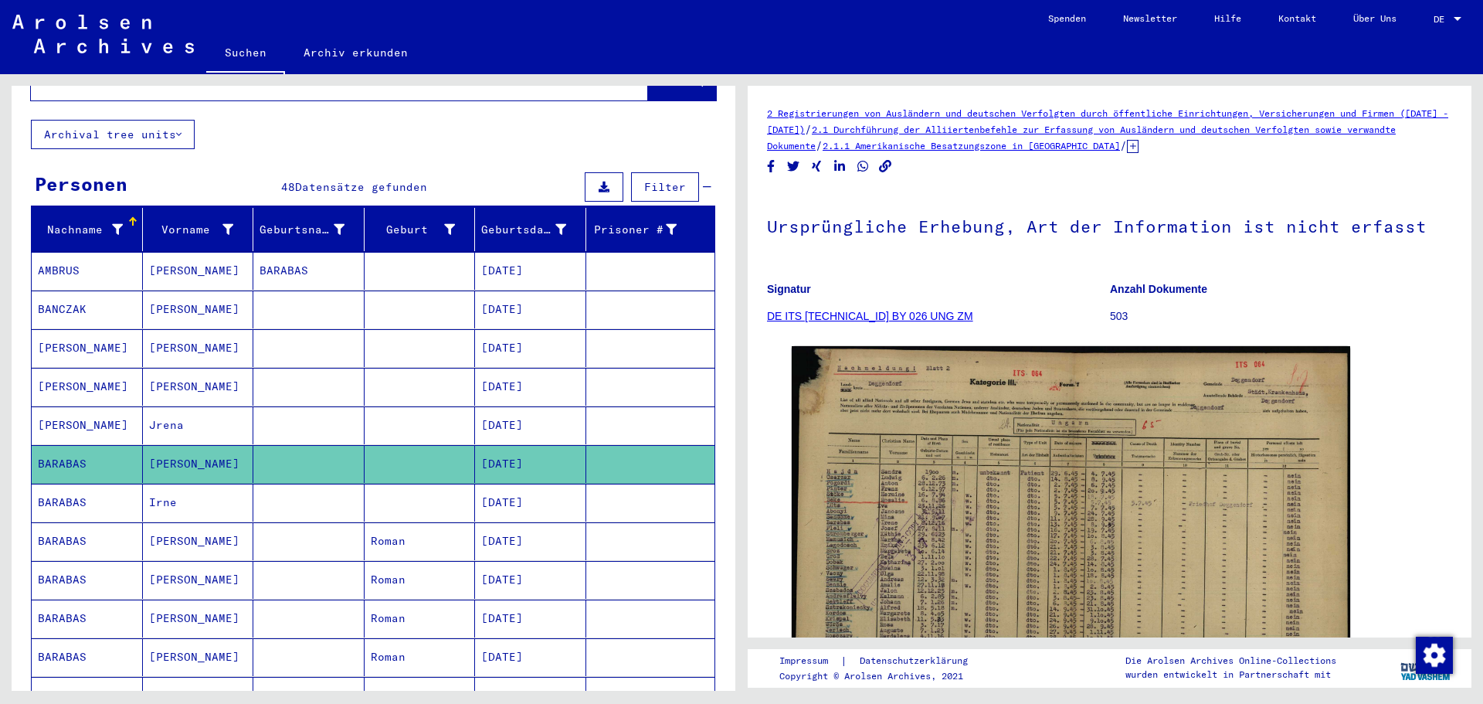
click at [505, 252] on mat-cell "[DATE]" at bounding box center [530, 271] width 111 height 38
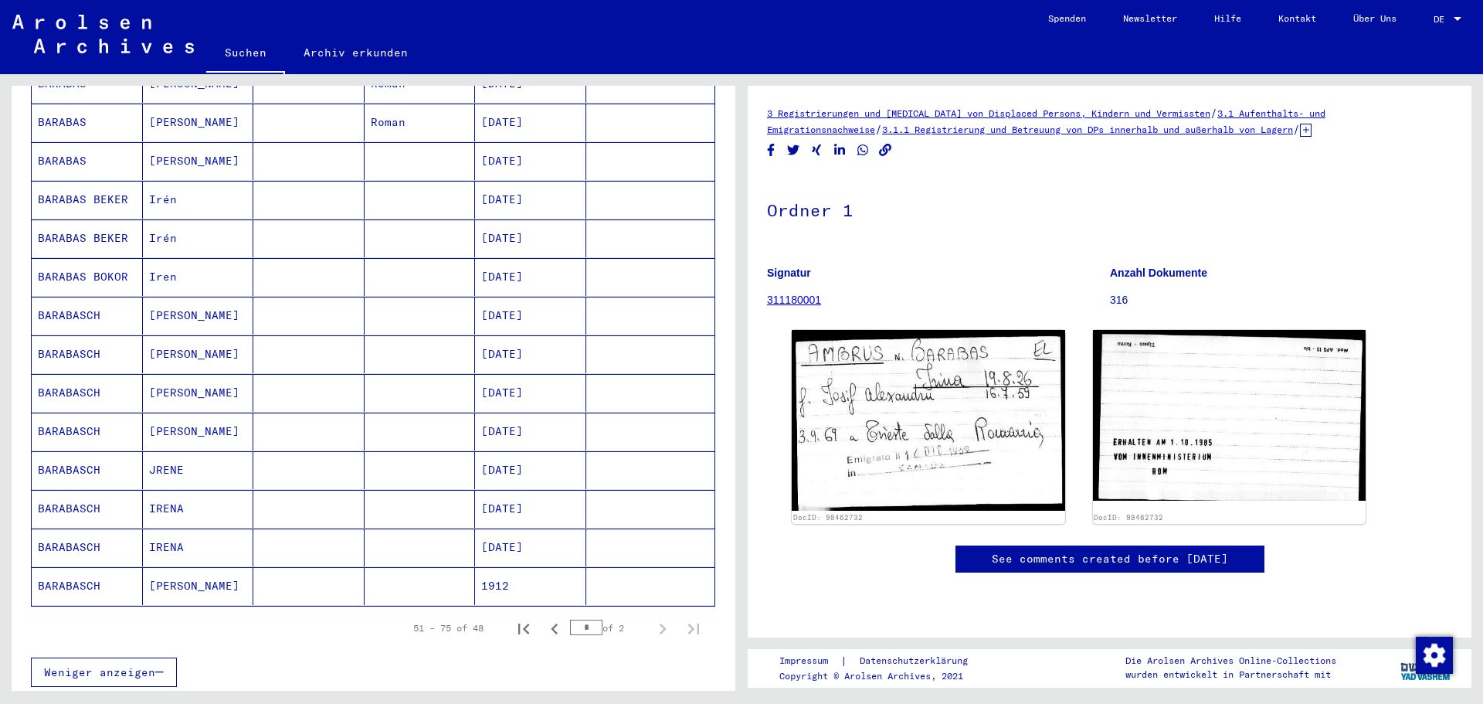
scroll to position [695, 0]
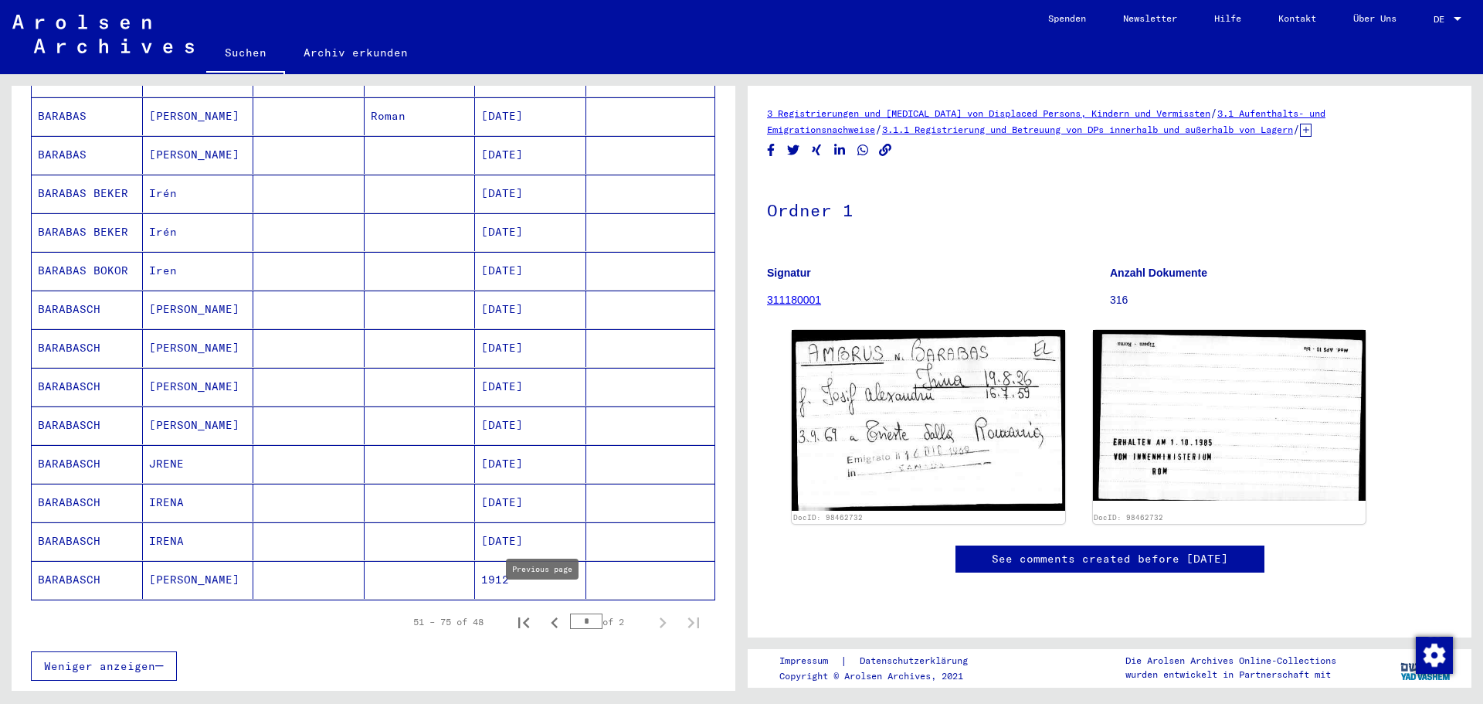
click at [544, 612] on icon "Previous page" at bounding box center [555, 623] width 22 height 22
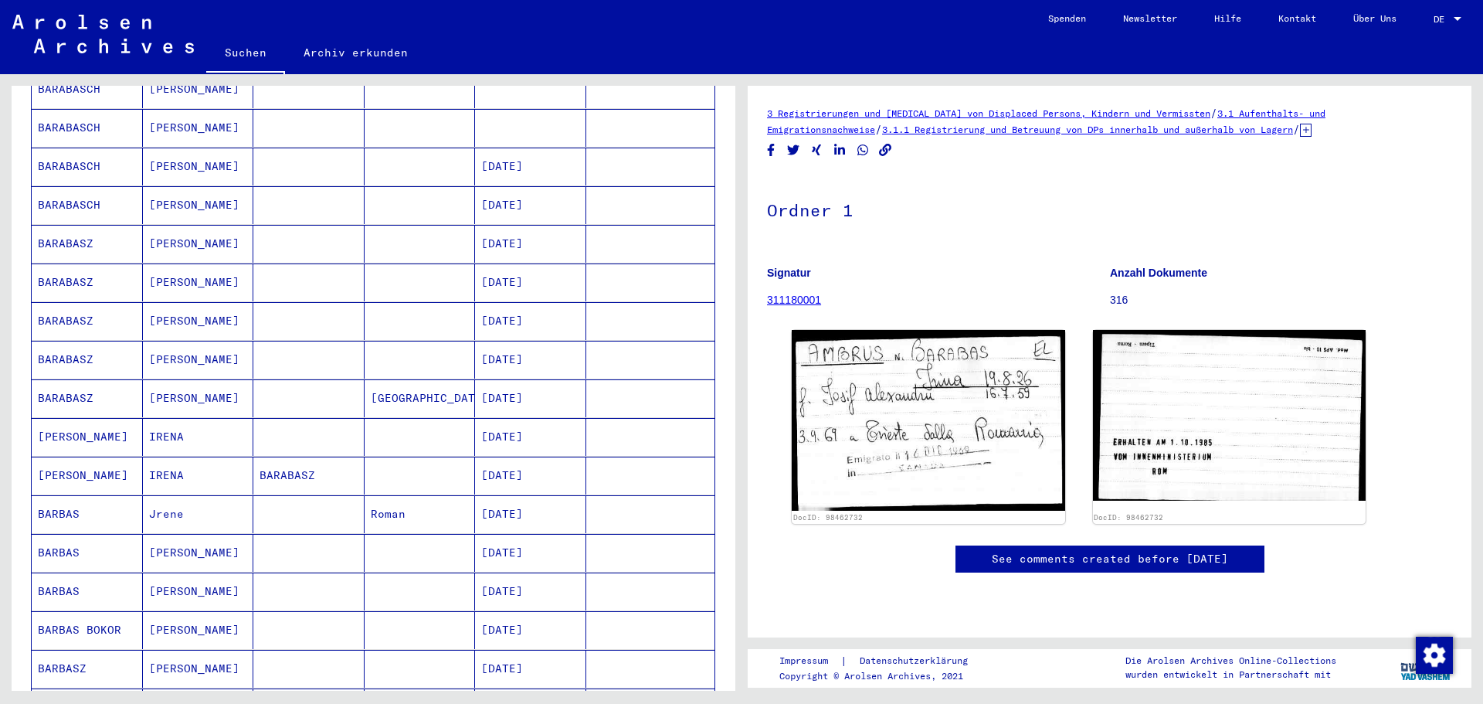
scroll to position [707, 0]
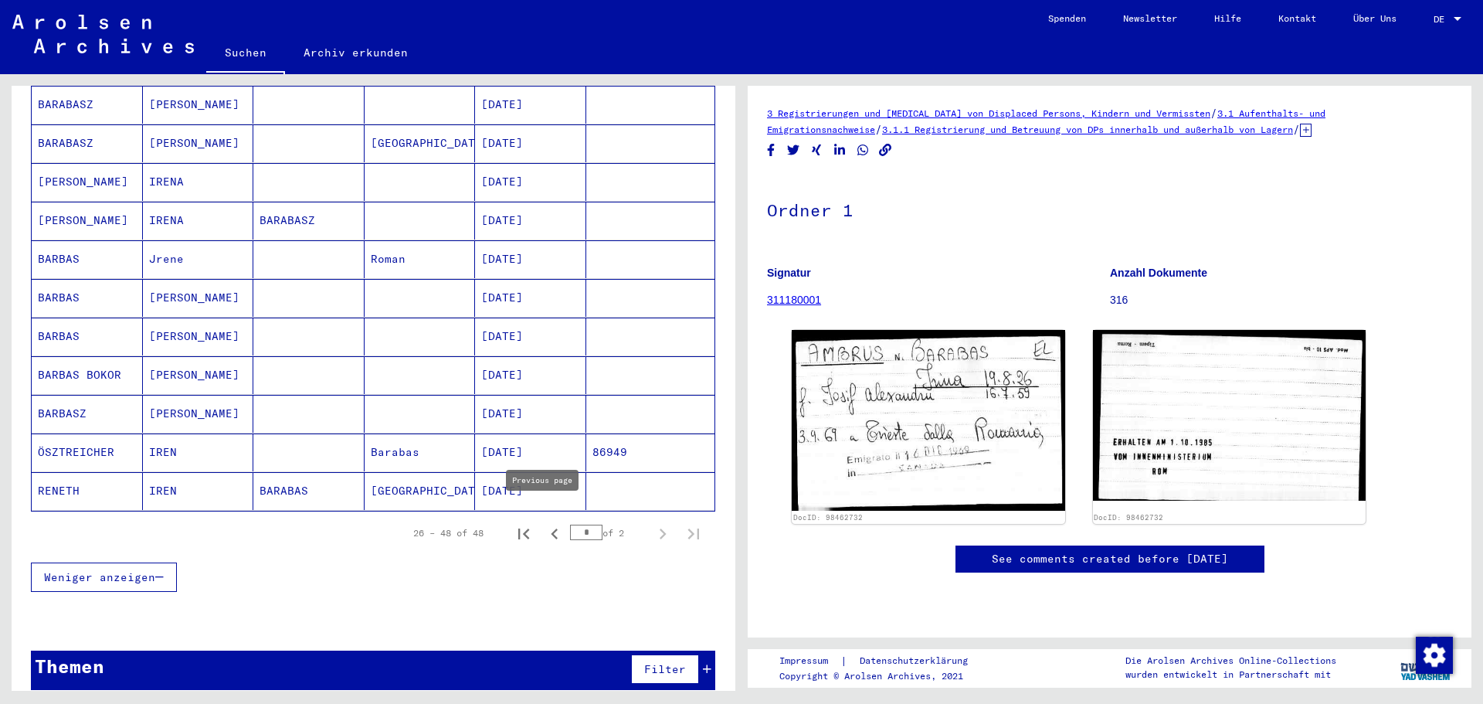
click at [544, 523] on icon "Previous page" at bounding box center [555, 534] width 22 height 22
type input "*"
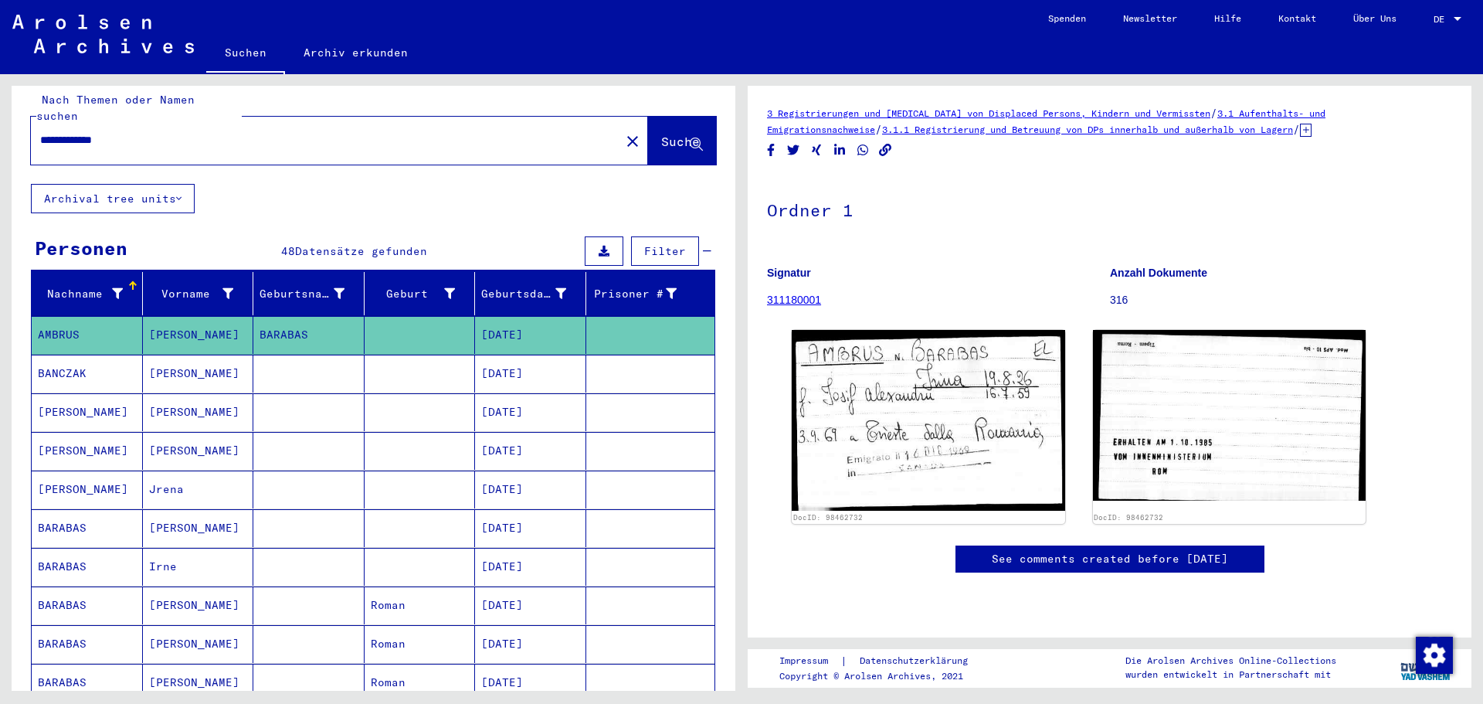
scroll to position [0, 0]
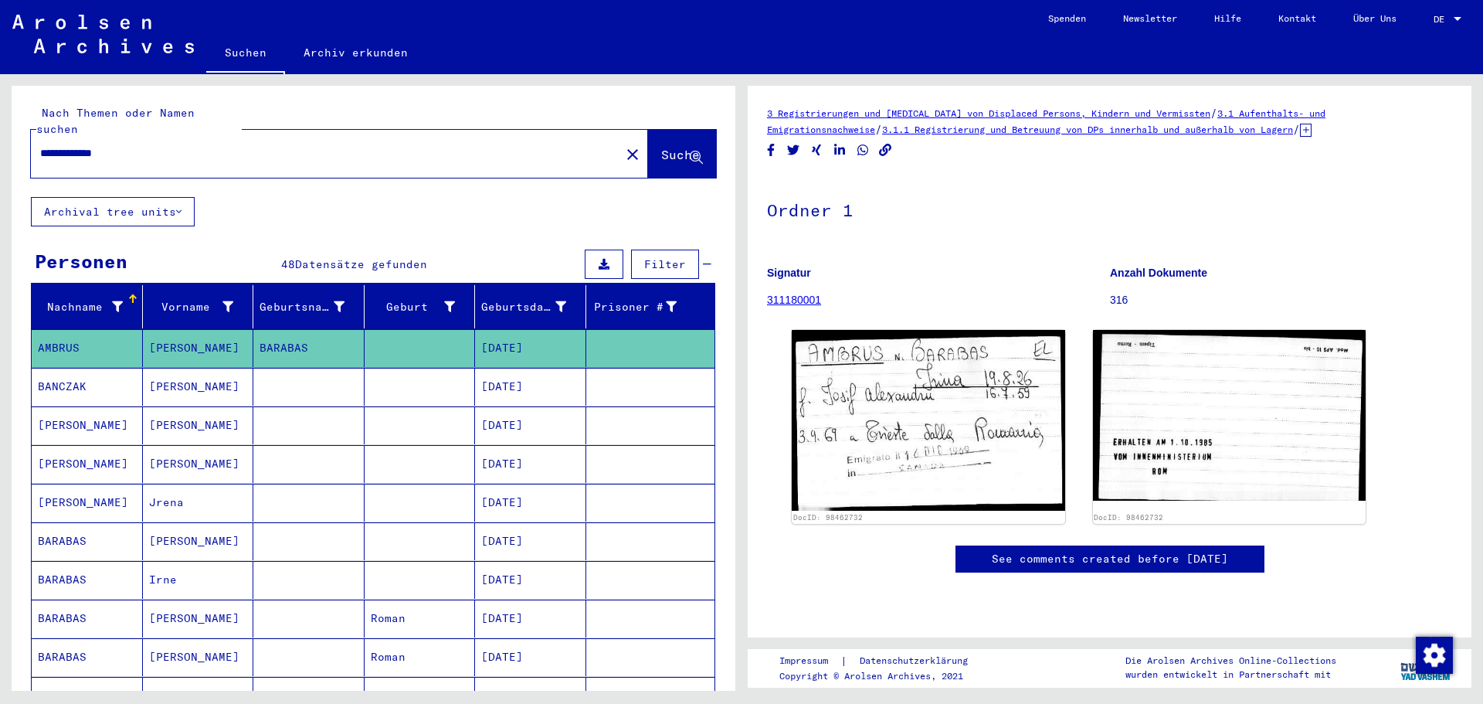
click at [157, 145] on input "**********" at bounding box center [325, 153] width 571 height 16
type input "*"
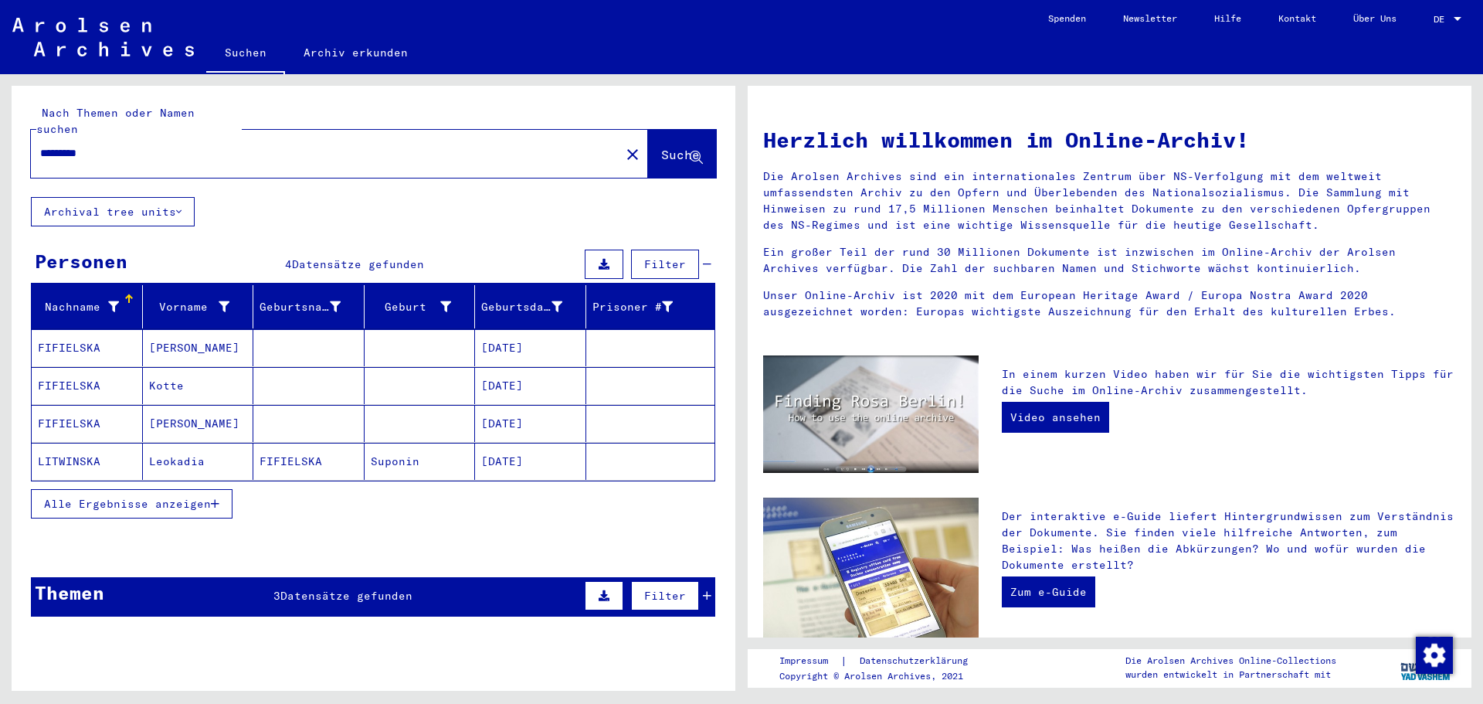
click at [178, 497] on span "Alle Ergebnisse anzeigen" at bounding box center [127, 504] width 167 height 14
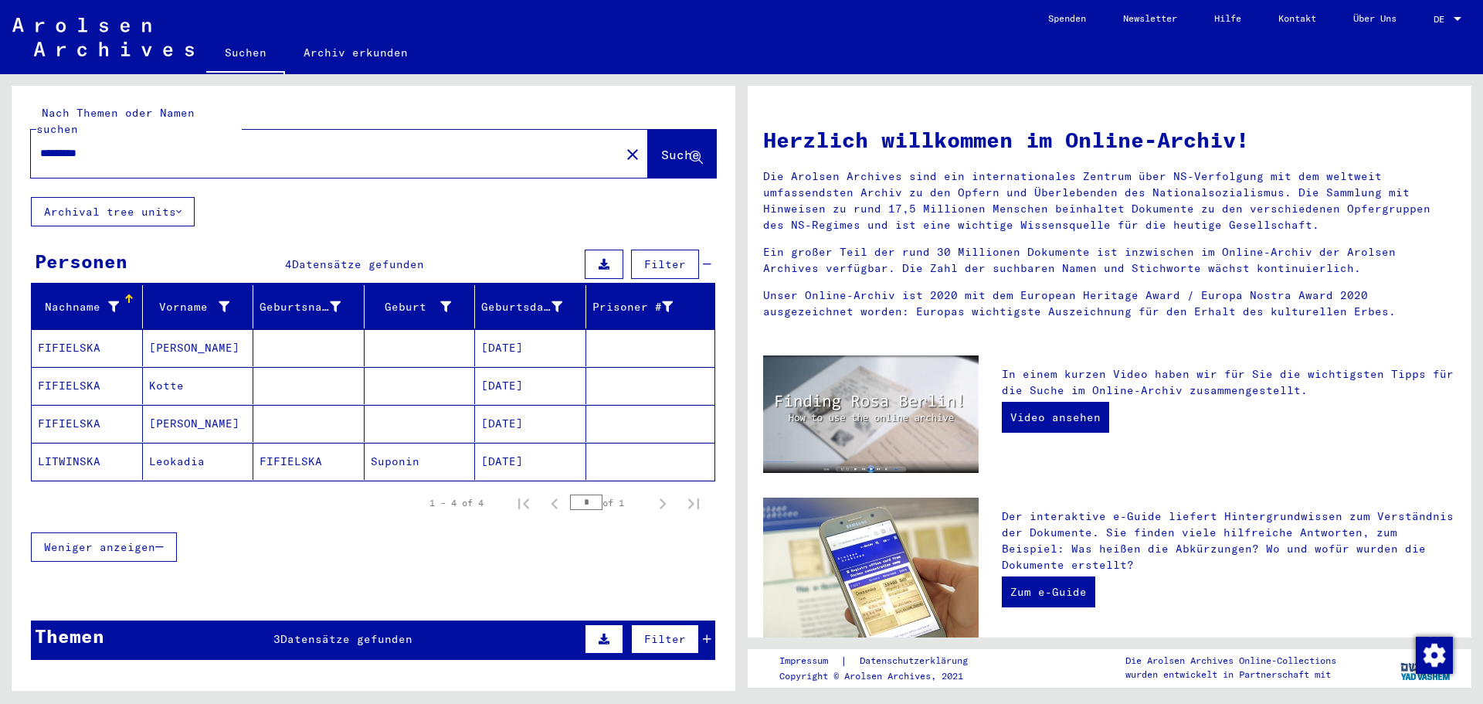
click at [309, 632] on span "Datensätze gefunden" at bounding box center [346, 639] width 132 height 14
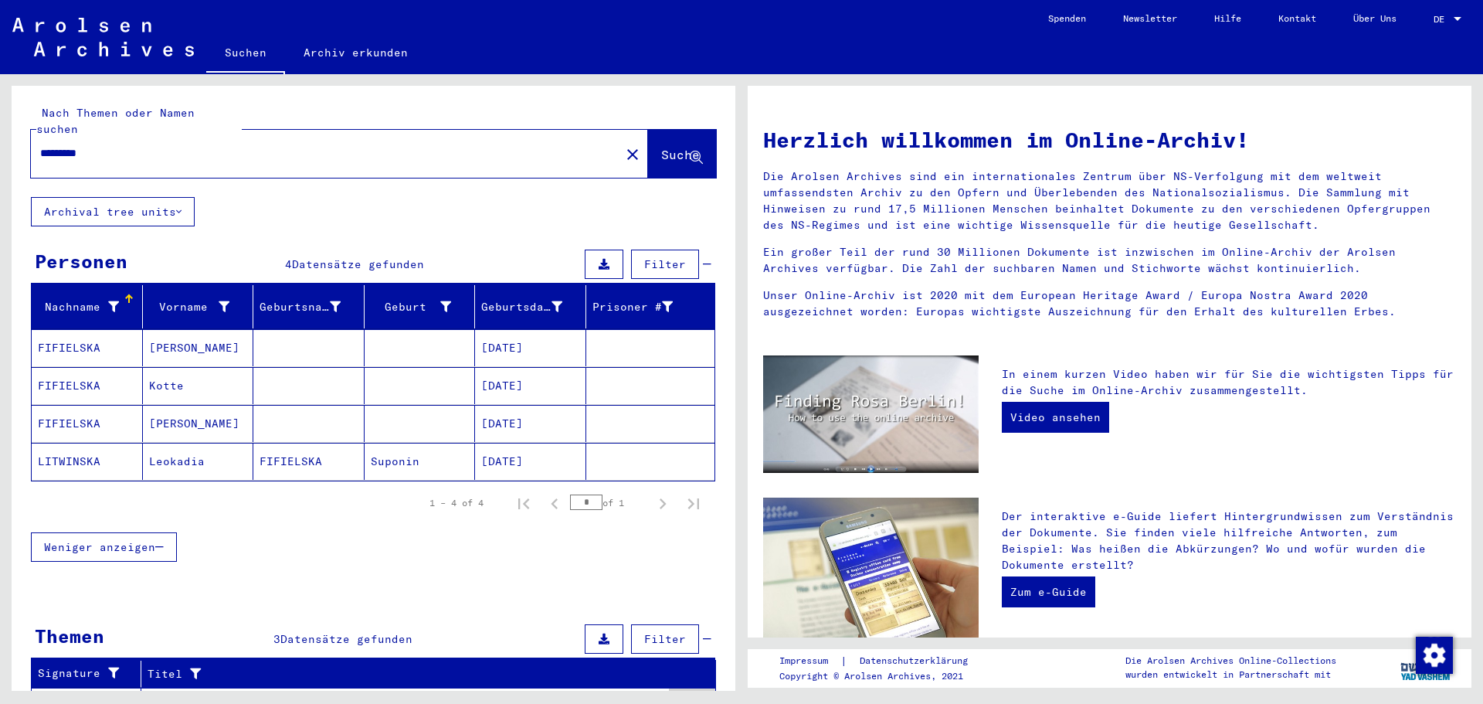
click at [101, 145] on input "*********" at bounding box center [321, 153] width 562 height 16
type input "*********"
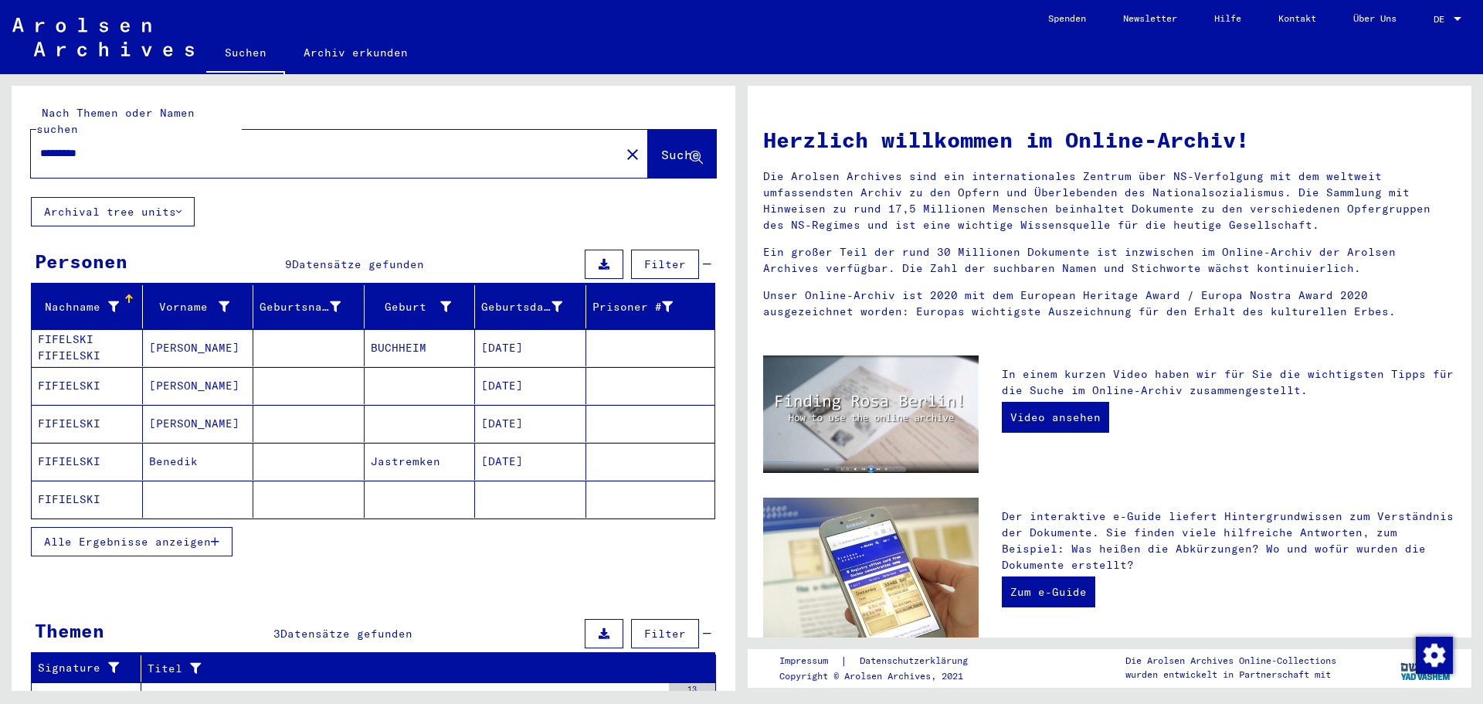
click at [185, 535] on span "Alle Ergebnisse anzeigen" at bounding box center [127, 542] width 167 height 14
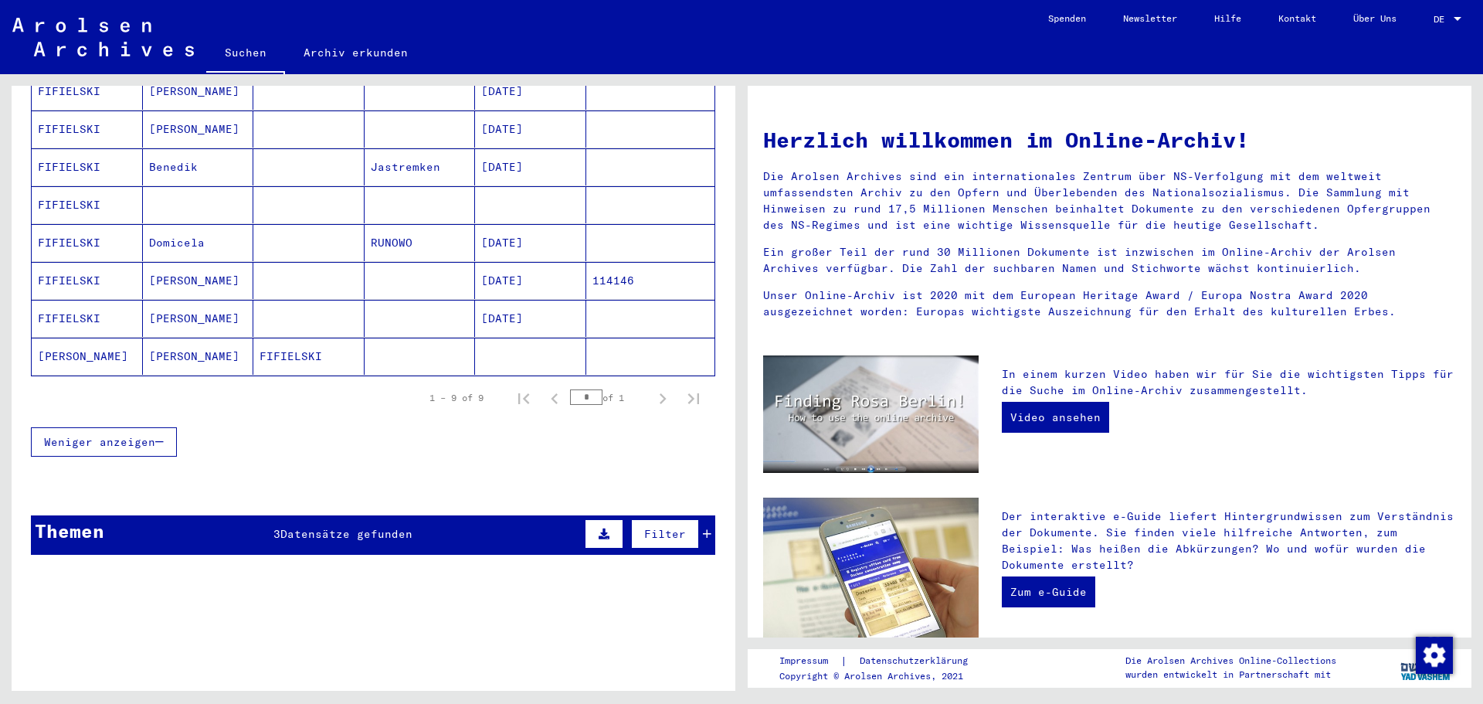
scroll to position [309, 0]
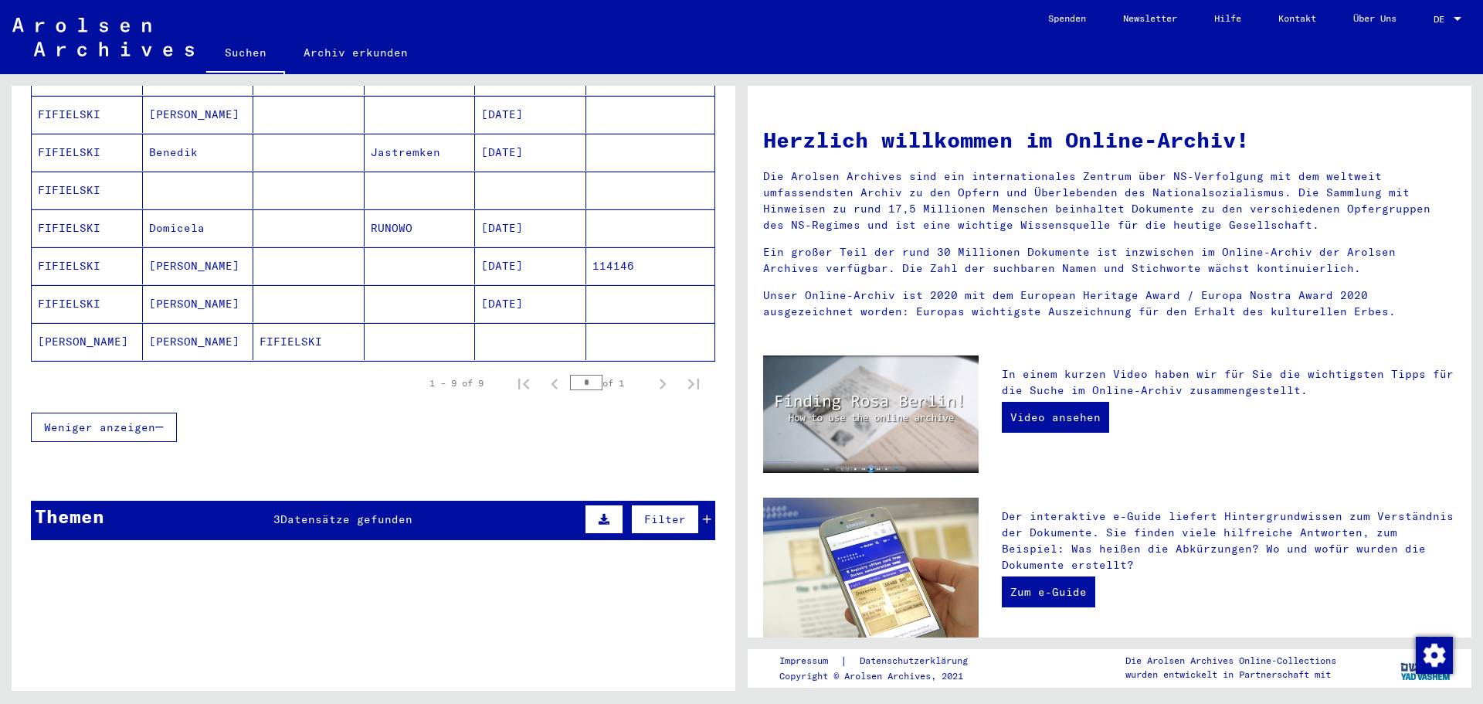
click at [382, 512] on span "Datensätze gefunden" at bounding box center [346, 519] width 132 height 14
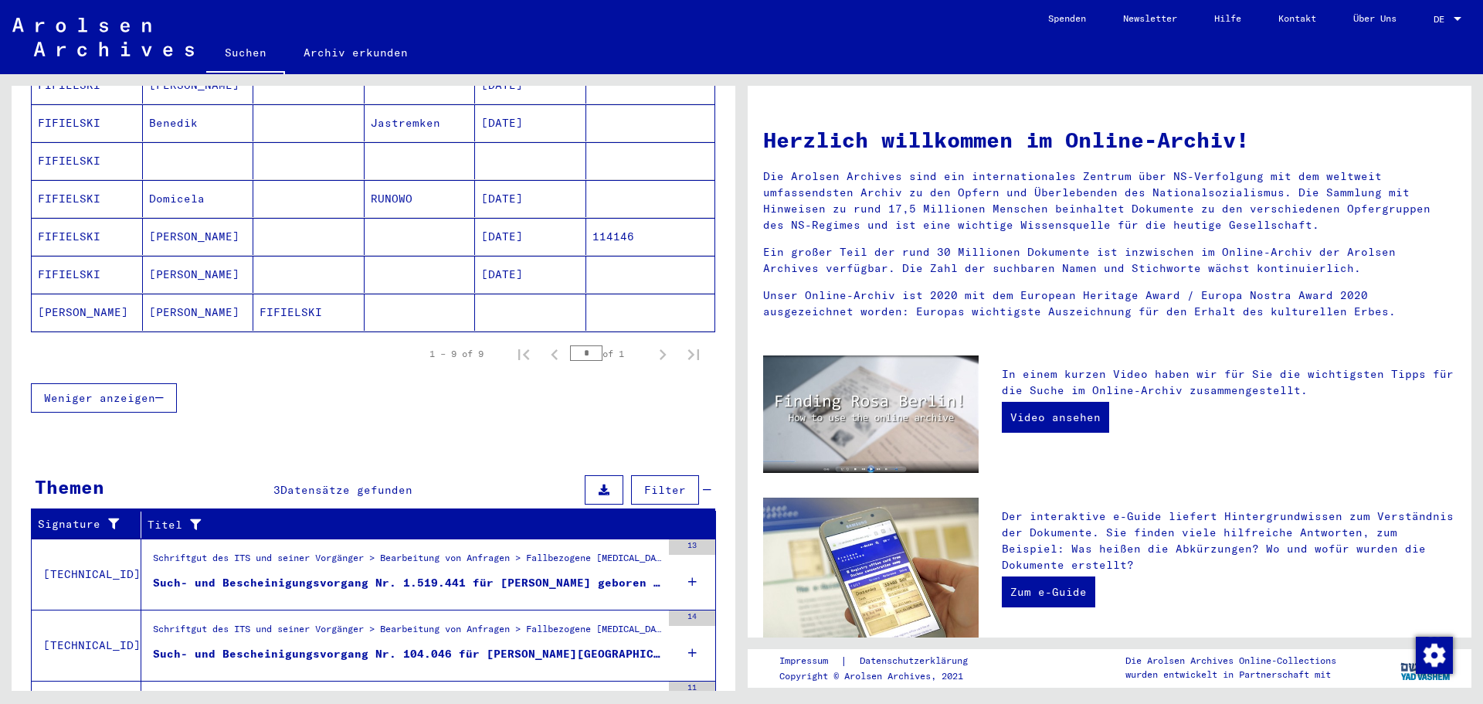
scroll to position [0, 0]
